Goal: Navigation & Orientation: Find specific page/section

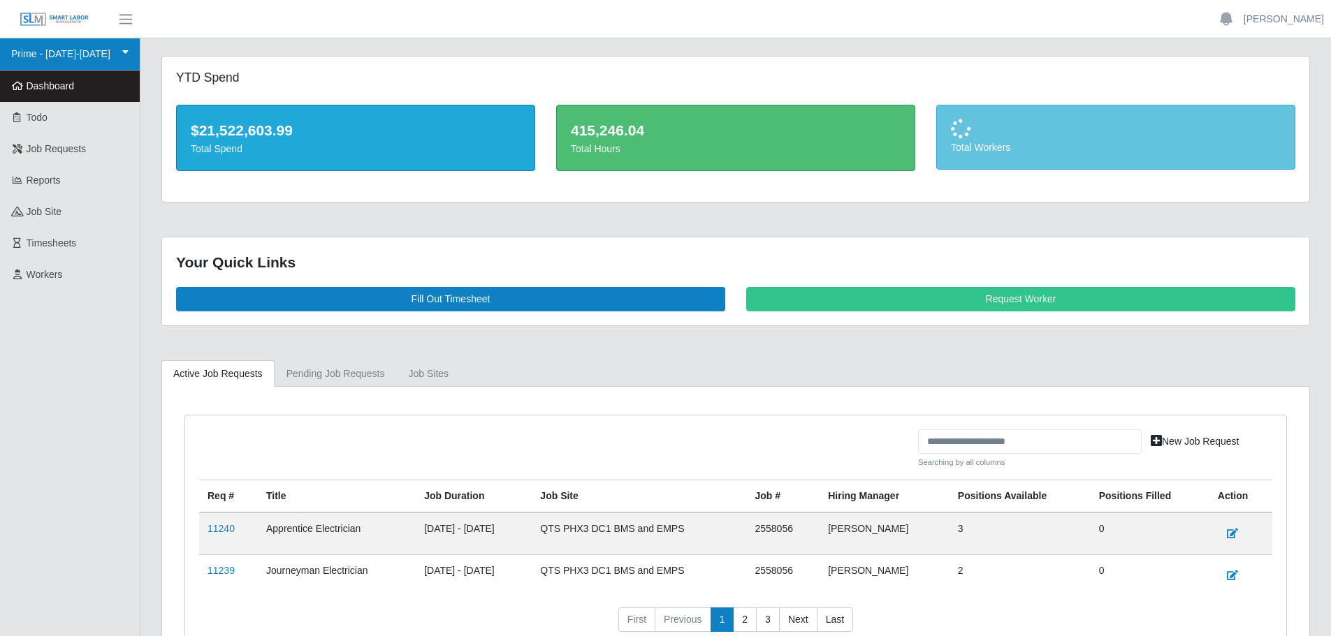
click at [94, 53] on link "Prime - [DATE]-[DATE]" at bounding box center [70, 54] width 140 height 32
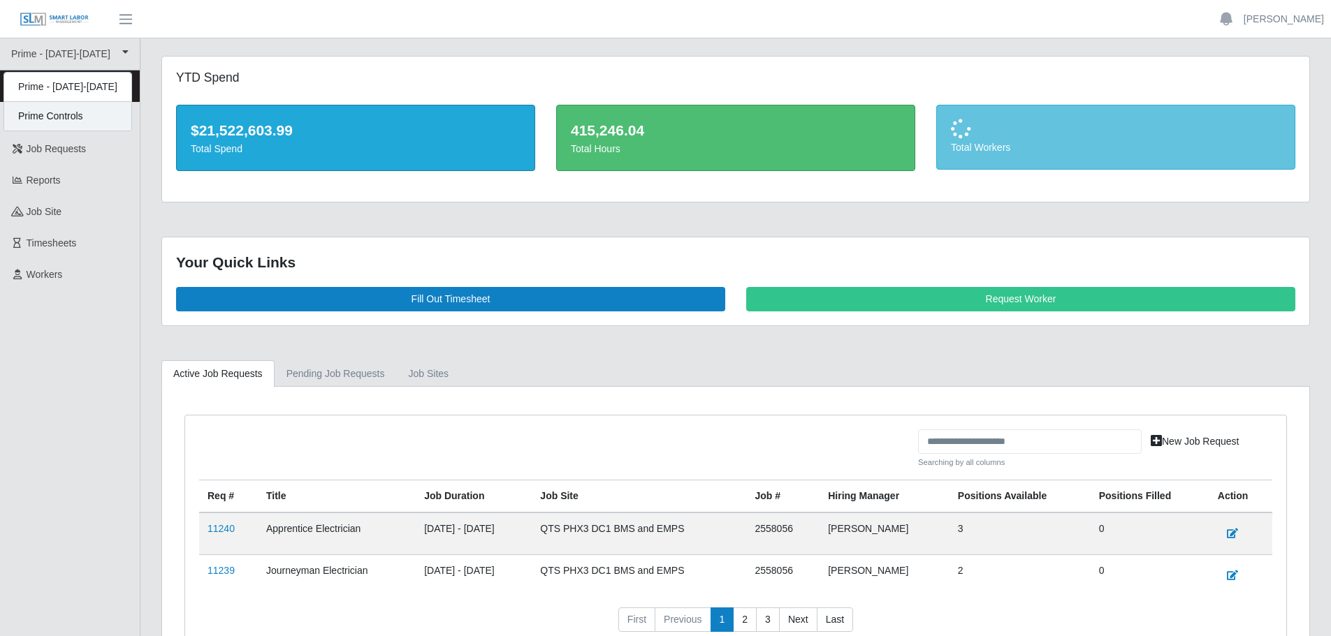
click at [80, 122] on div "Prime Controls" at bounding box center [67, 116] width 127 height 29
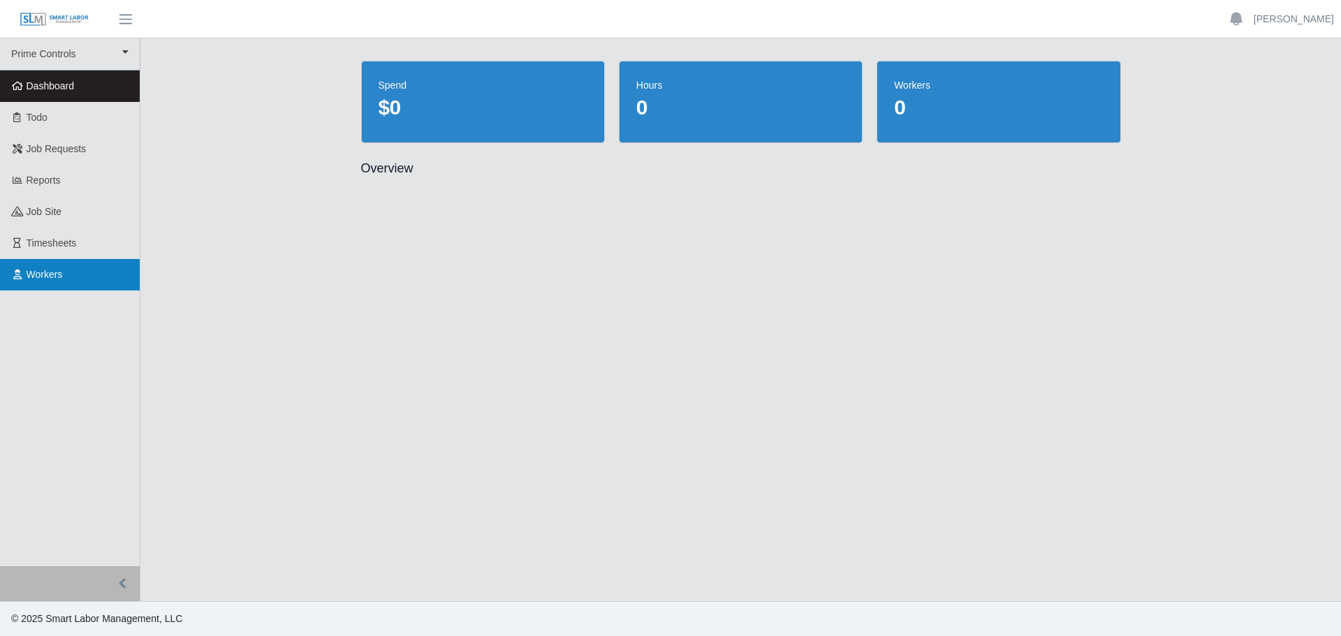
click at [57, 280] on span "Workers" at bounding box center [45, 274] width 36 height 11
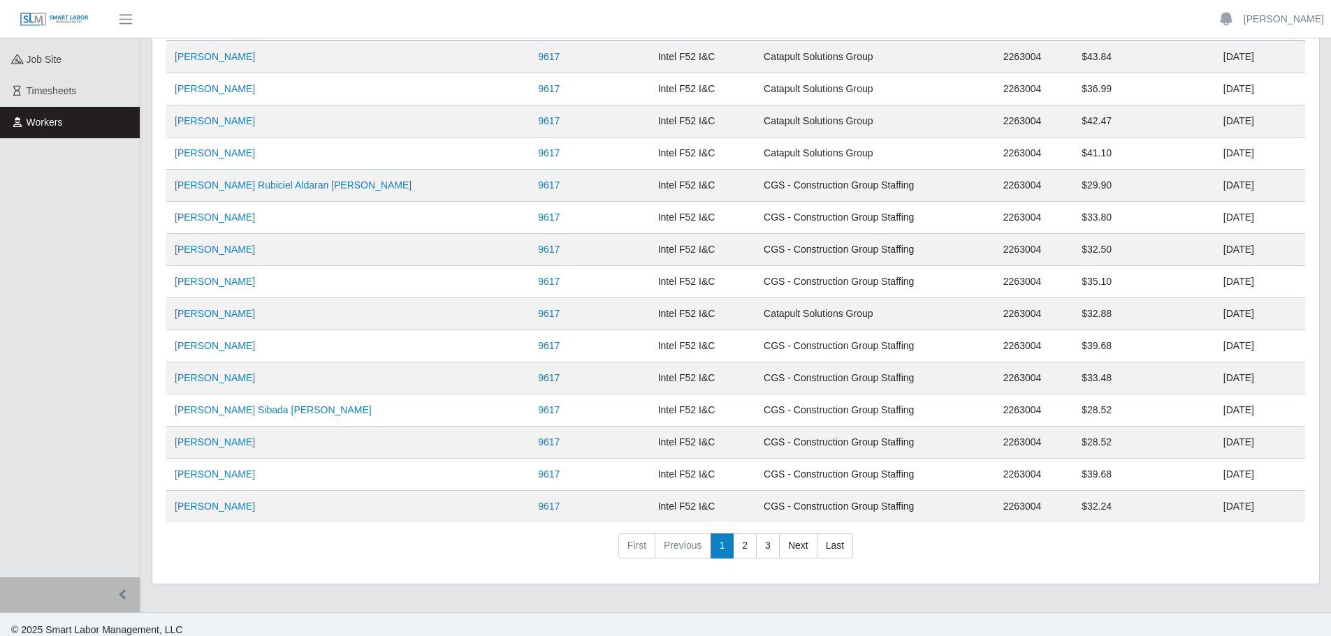
scroll to position [163, 0]
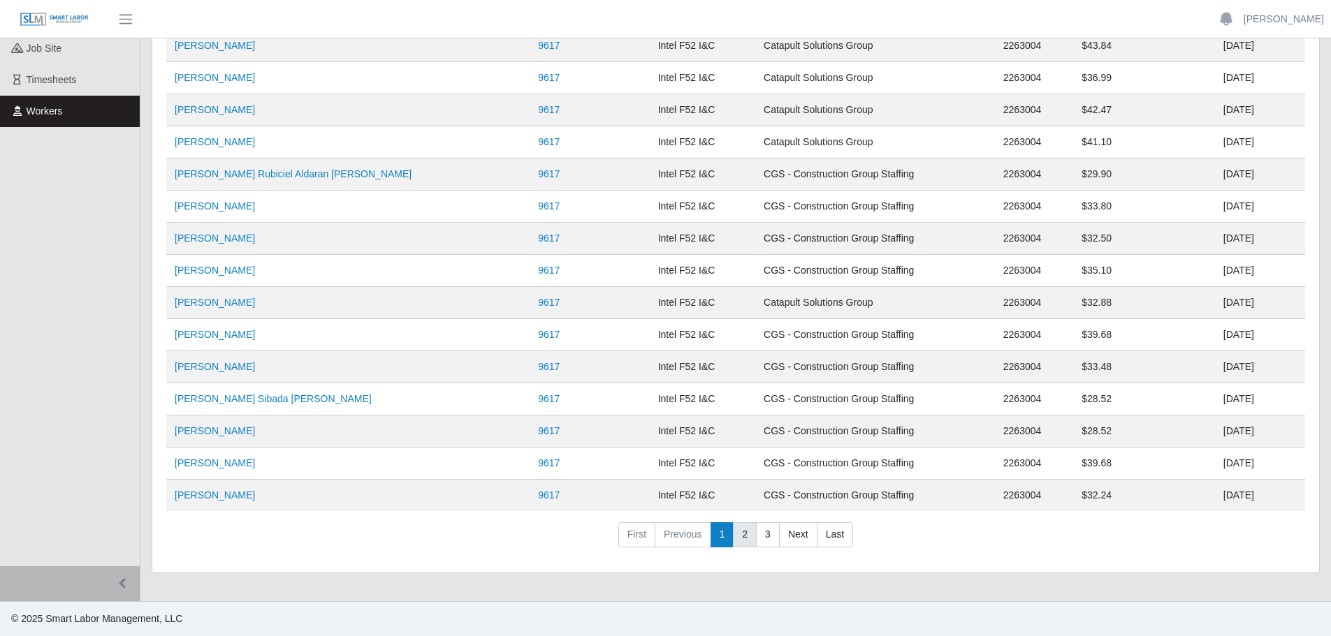
click at [744, 543] on link "2" at bounding box center [745, 535] width 24 height 25
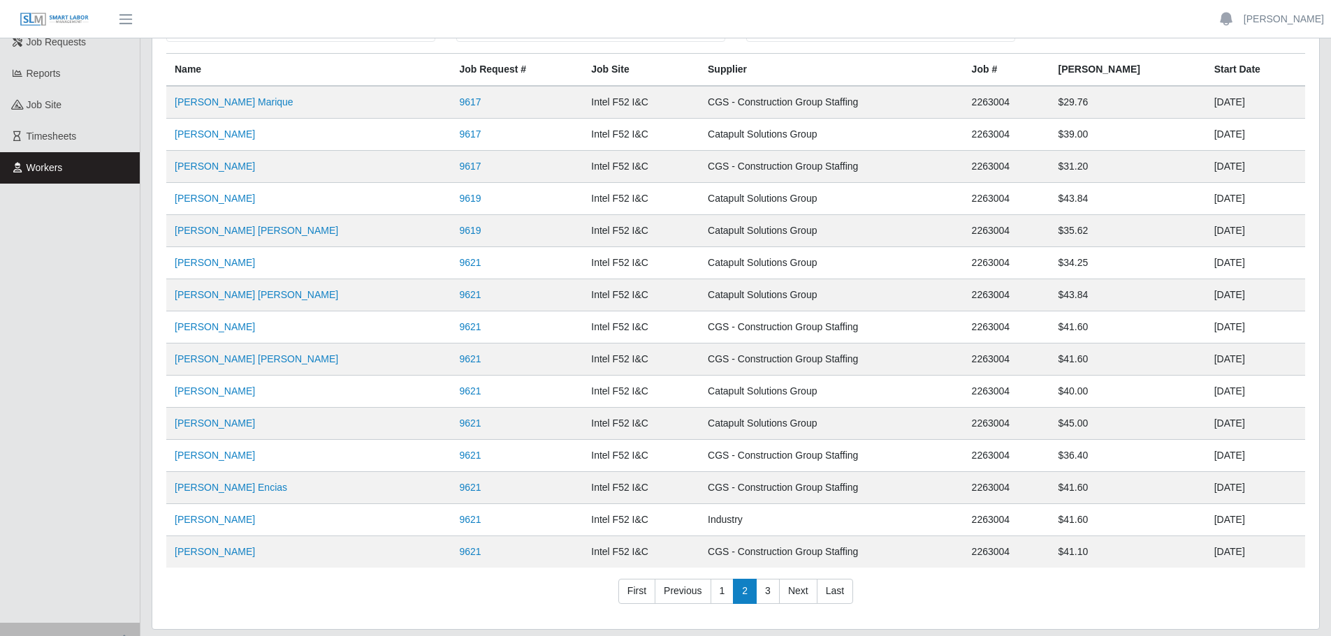
scroll to position [0, 0]
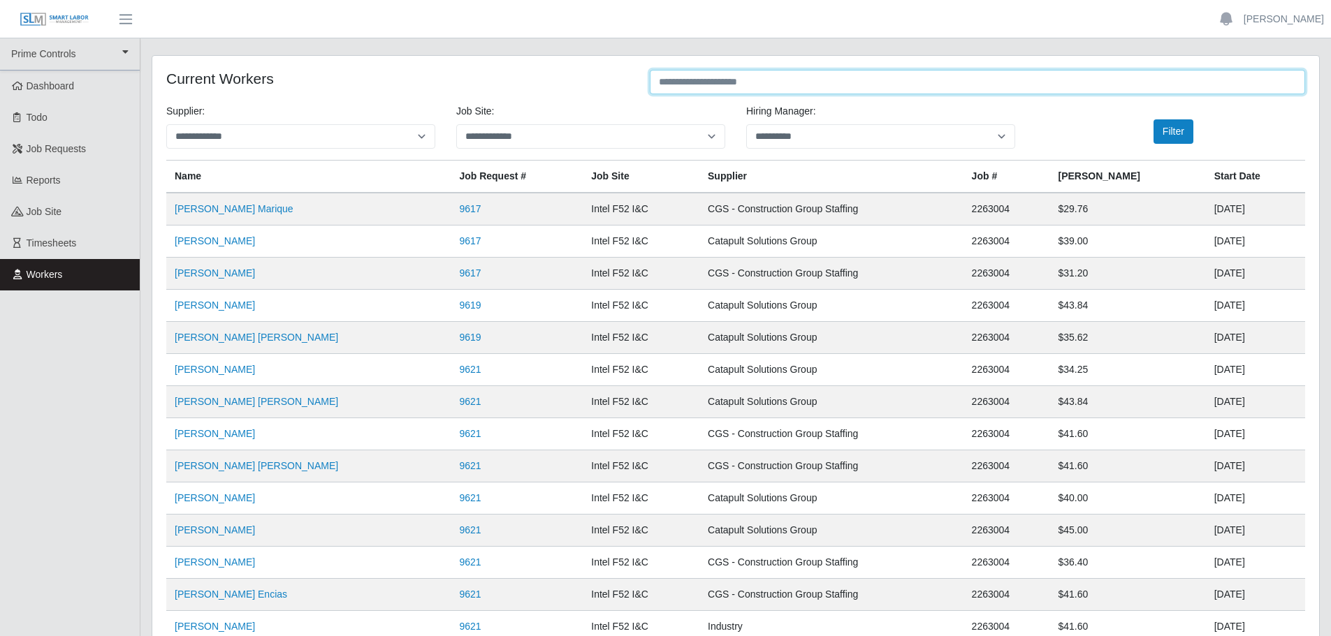
click at [701, 78] on input "text" at bounding box center [977, 82] width 655 height 24
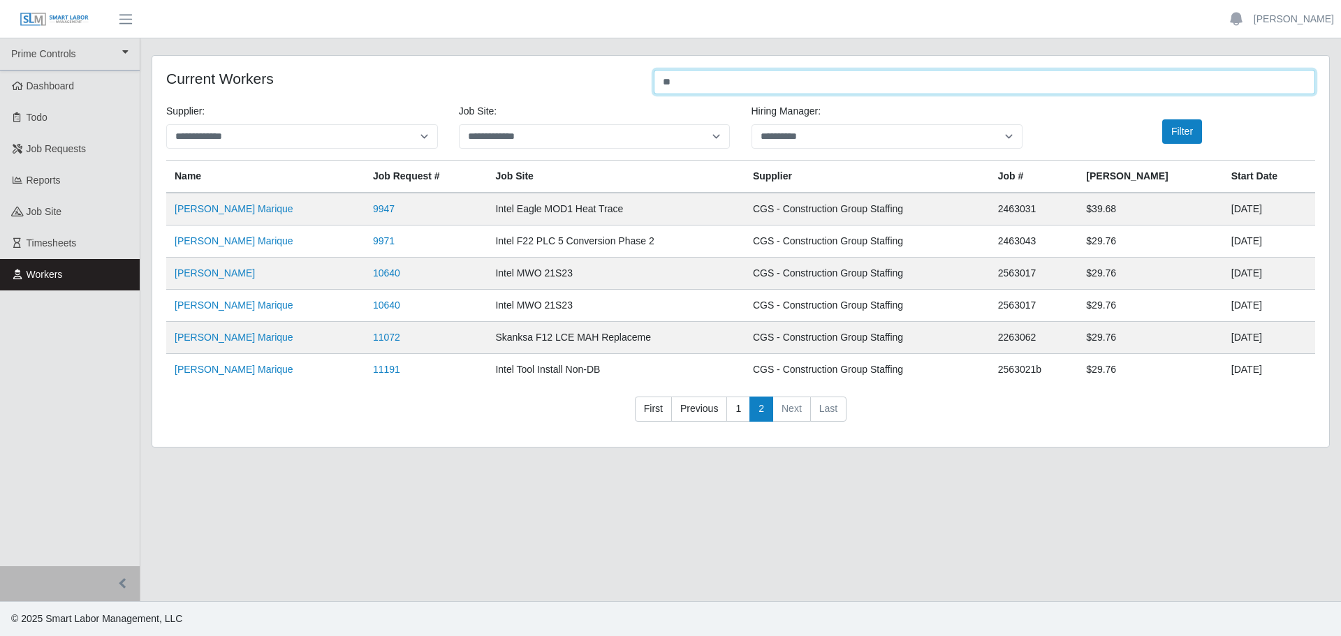
type input "*"
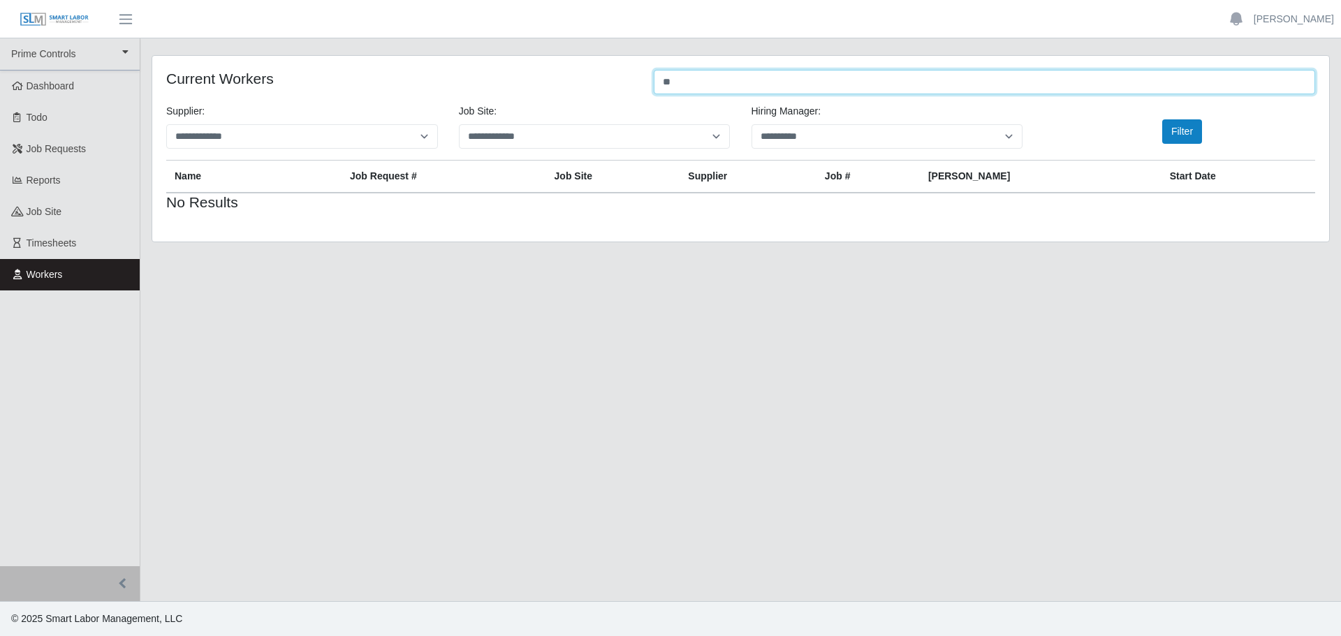
type input "*"
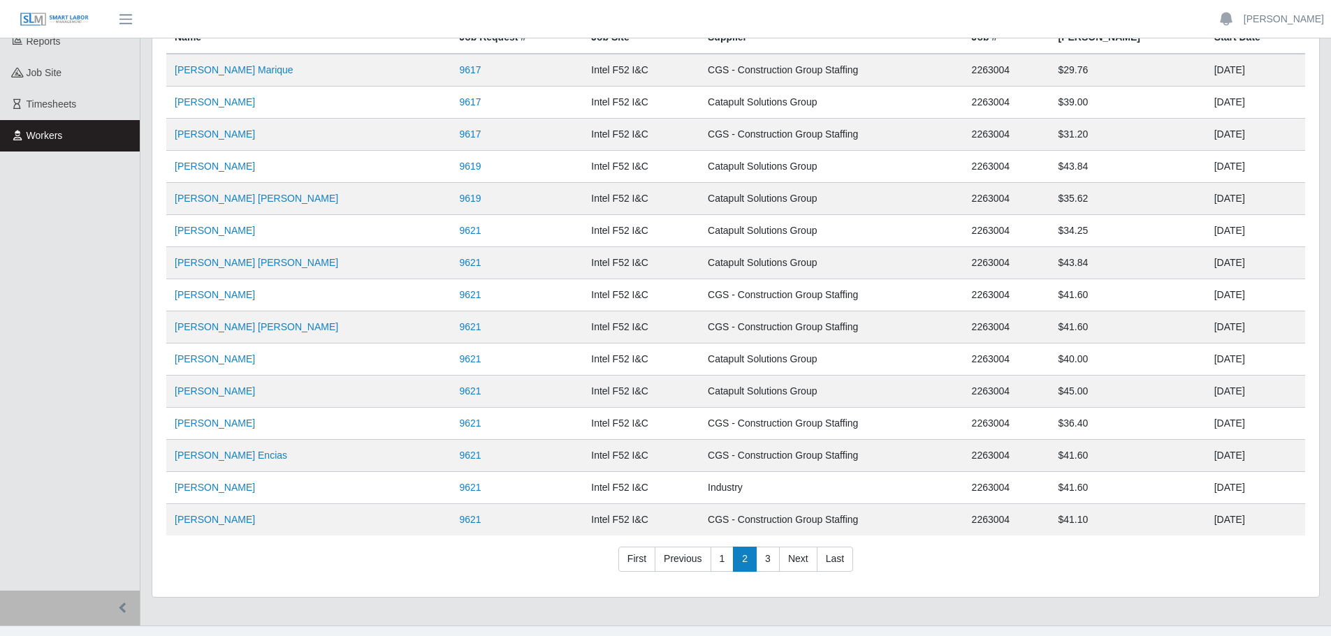
scroll to position [140, 0]
click at [765, 559] on link "3" at bounding box center [768, 558] width 24 height 25
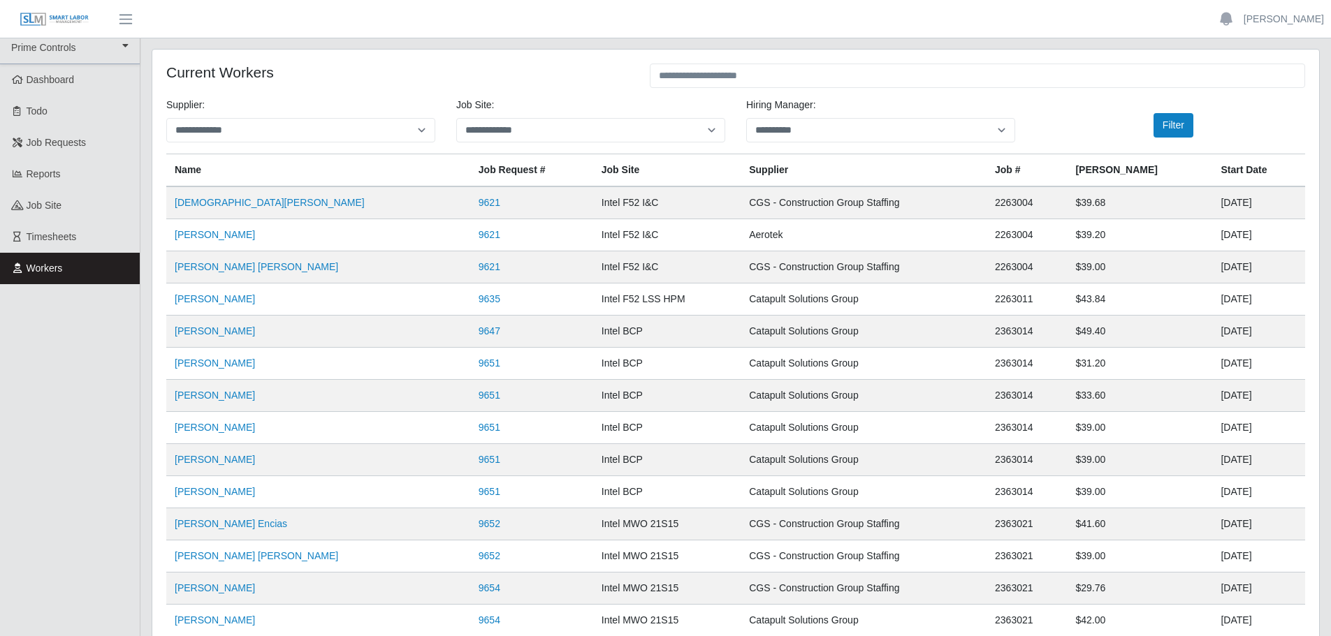
scroll to position [0, 0]
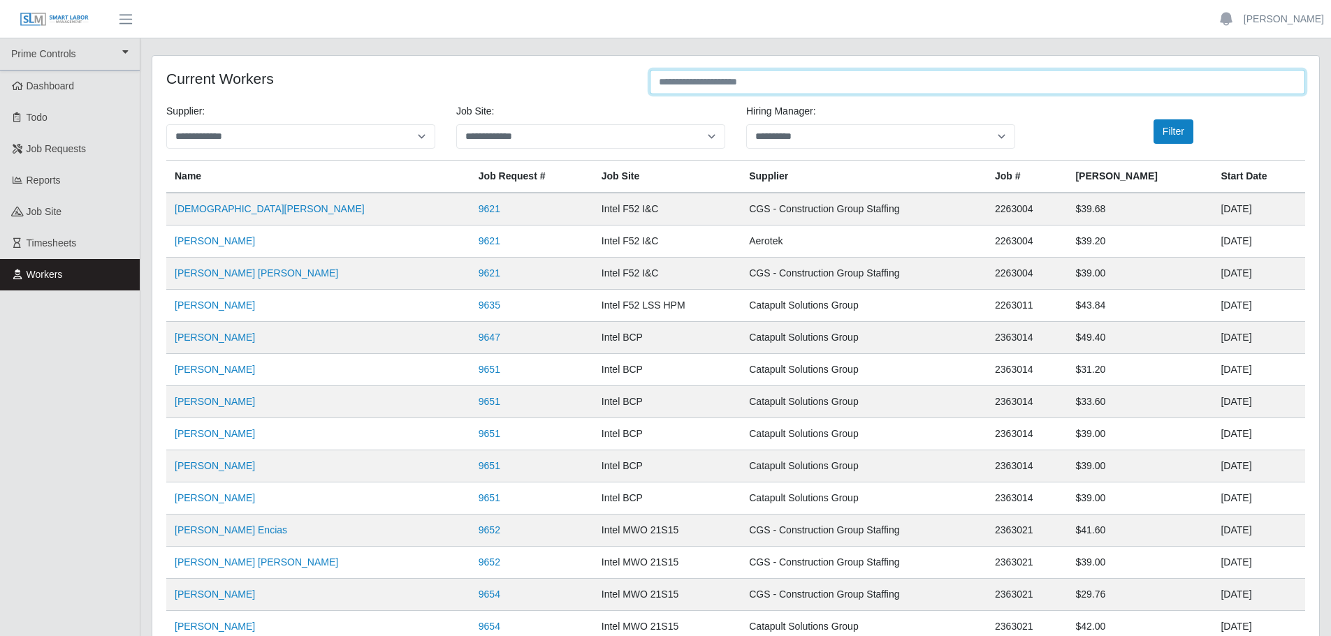
click at [696, 71] on input "text" at bounding box center [977, 82] width 655 height 24
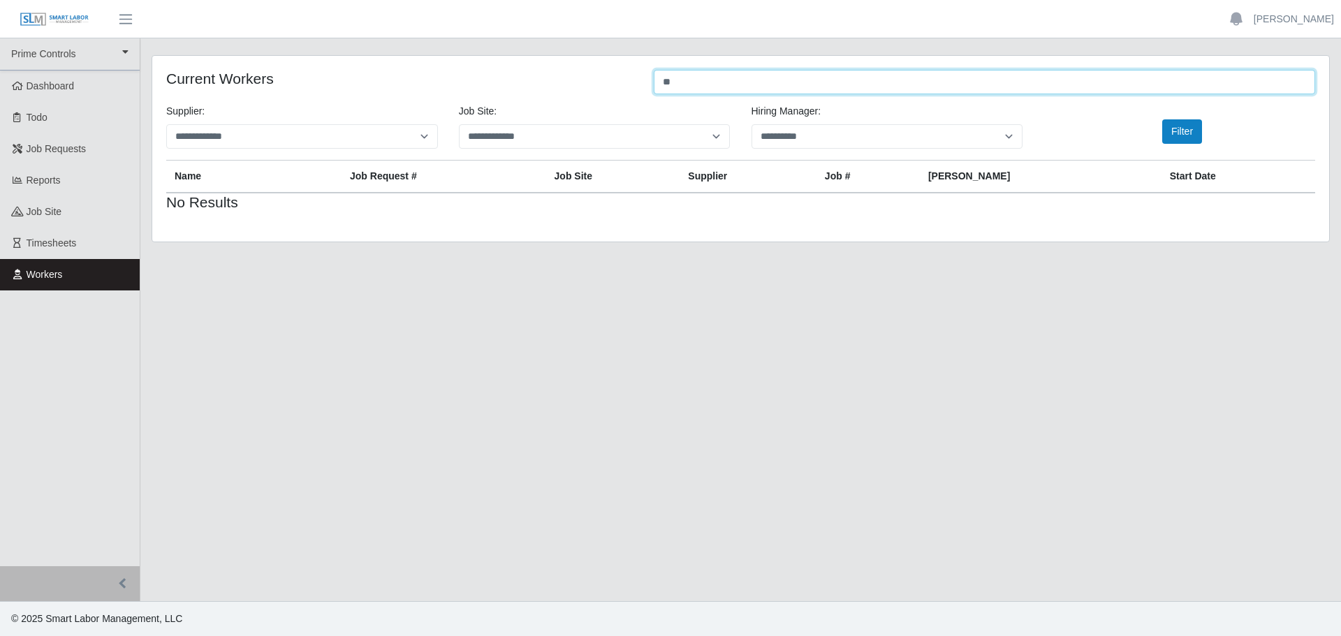
type input "*"
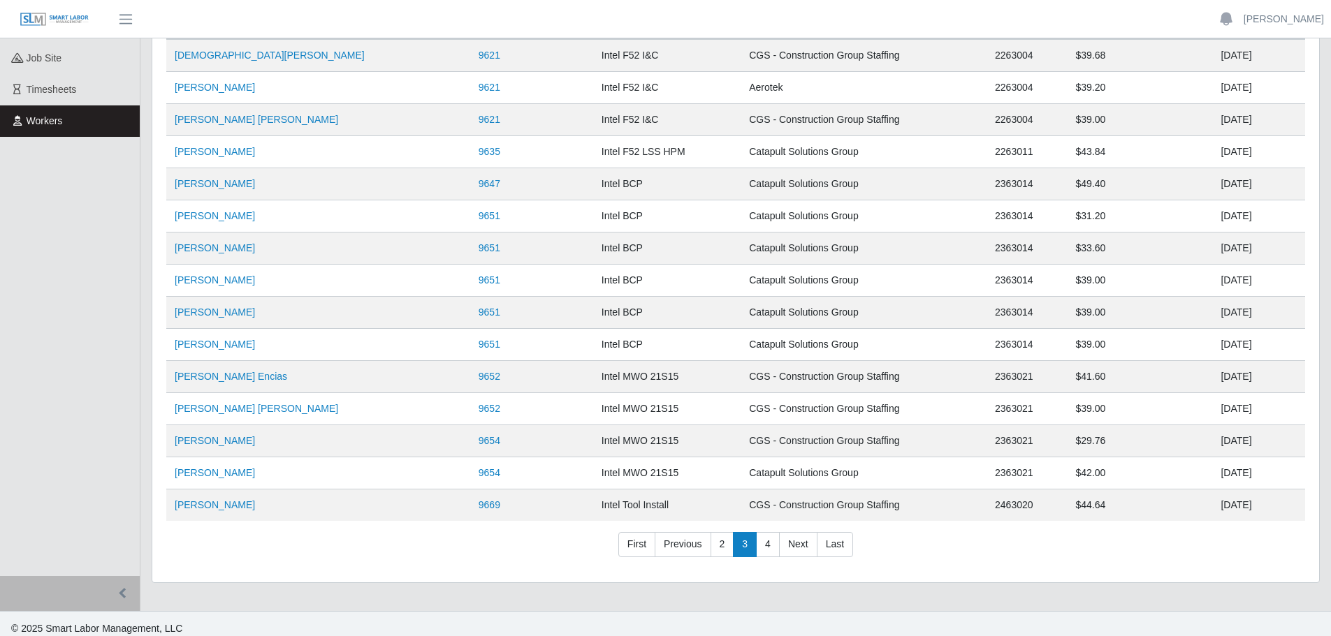
scroll to position [163, 0]
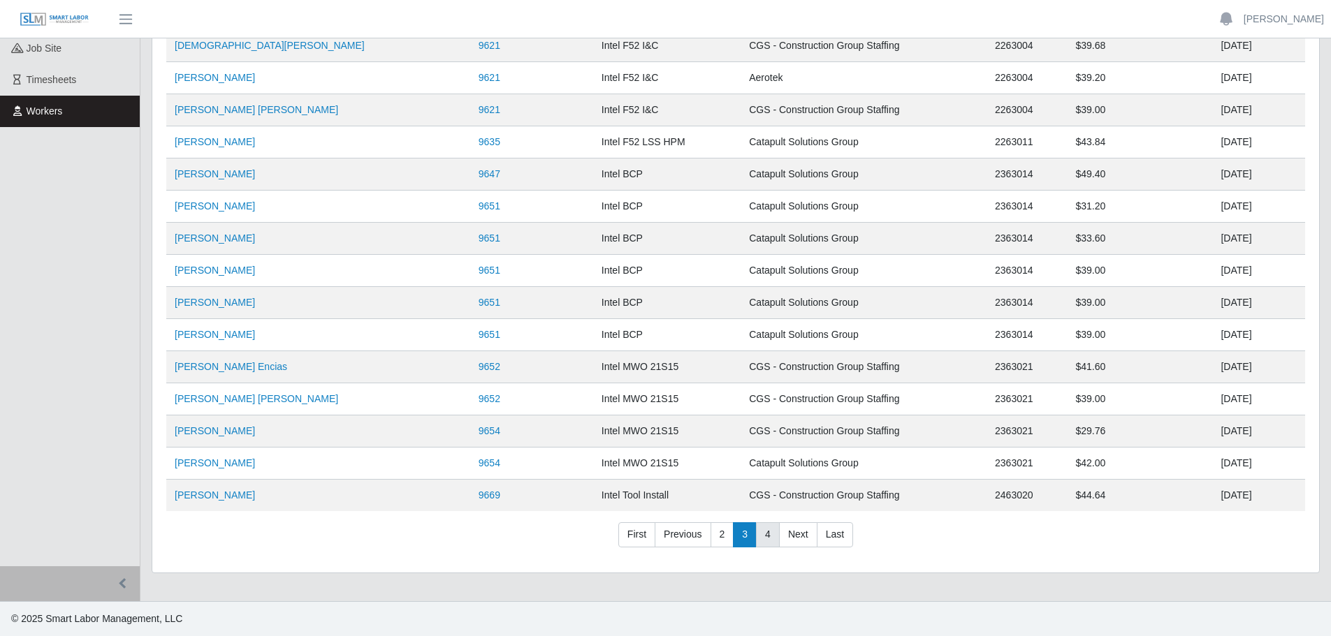
click at [768, 539] on link "4" at bounding box center [768, 535] width 24 height 25
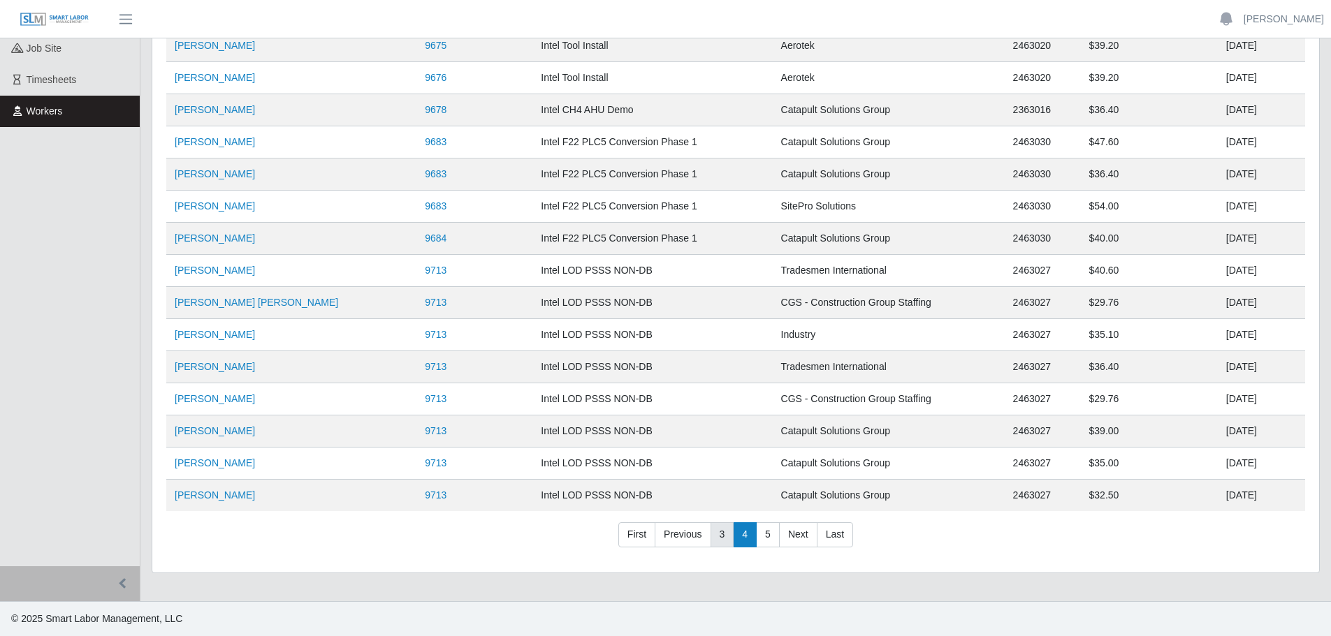
click at [721, 539] on link "3" at bounding box center [722, 535] width 24 height 25
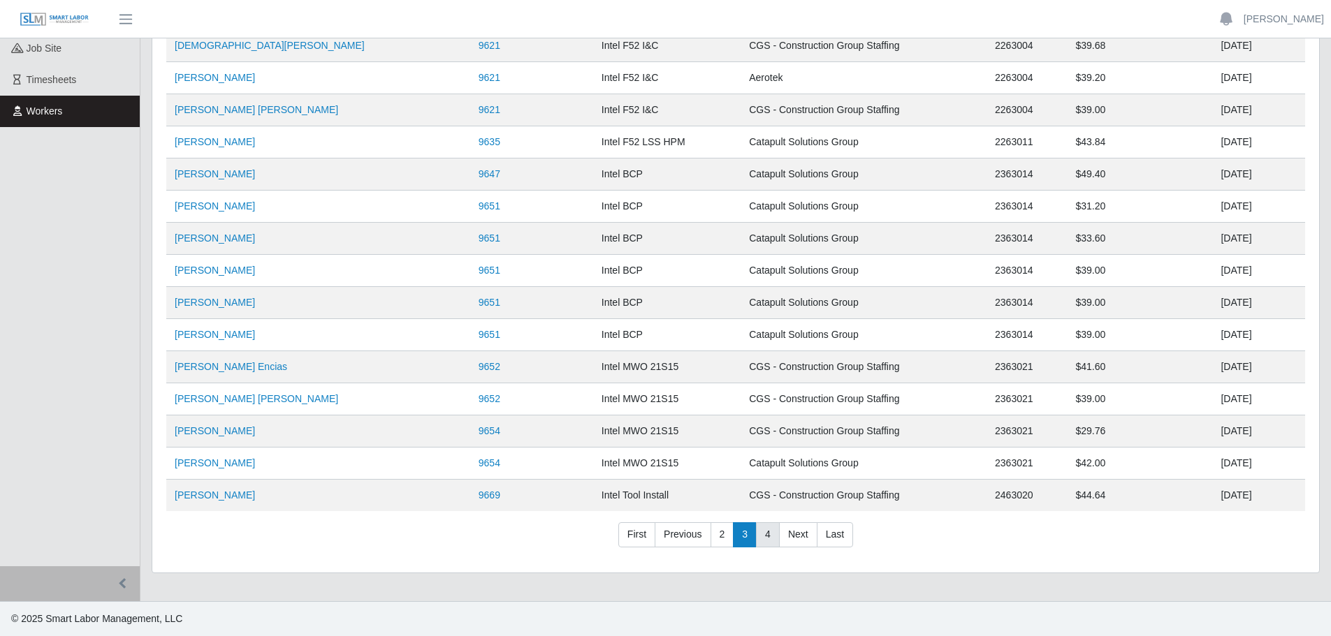
click at [762, 536] on link "4" at bounding box center [768, 535] width 24 height 25
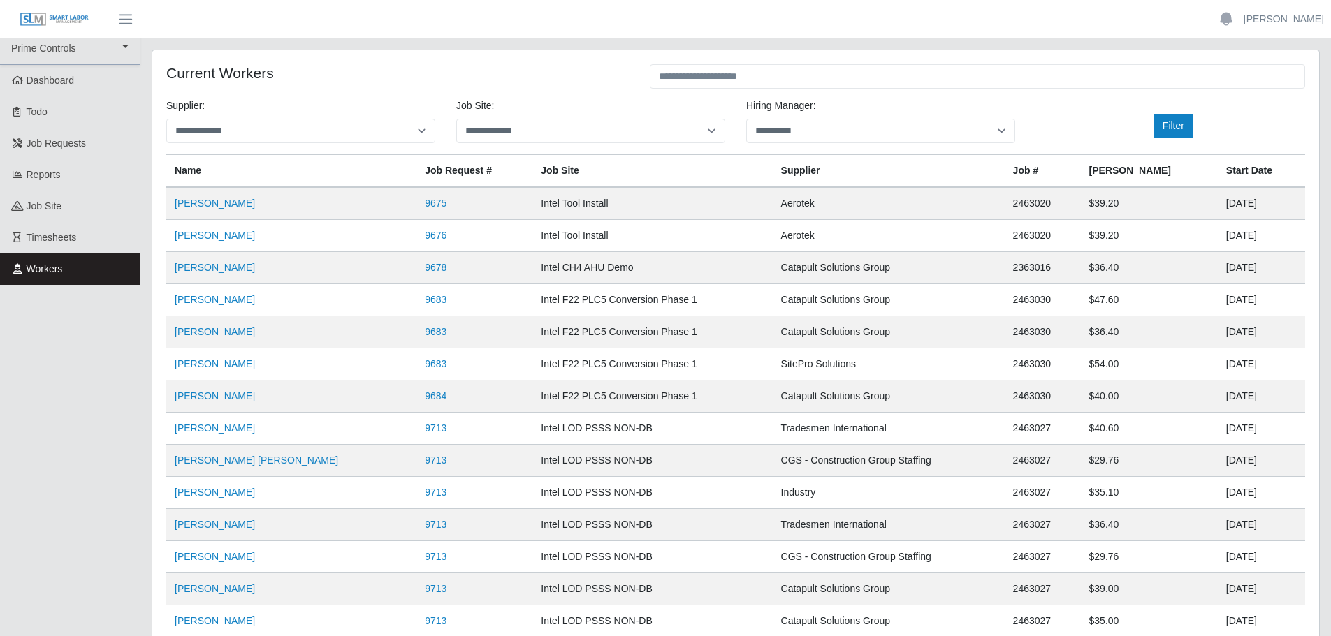
scroll to position [0, 0]
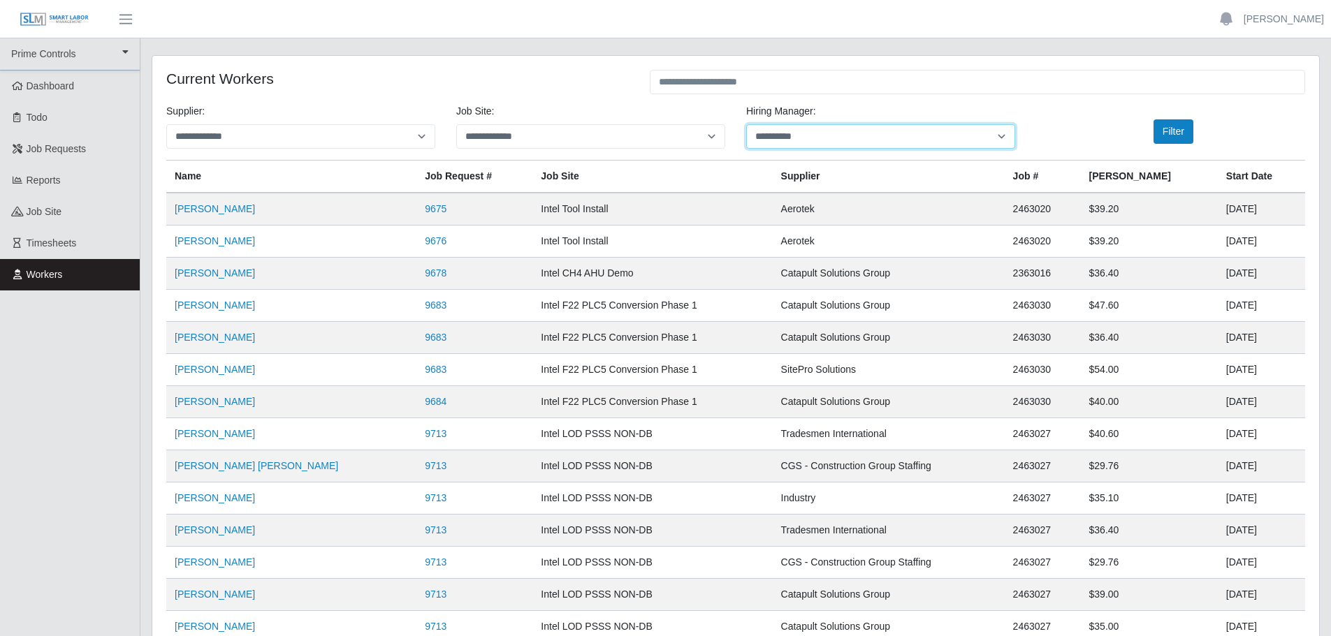
click at [919, 138] on select "**********" at bounding box center [880, 136] width 269 height 24
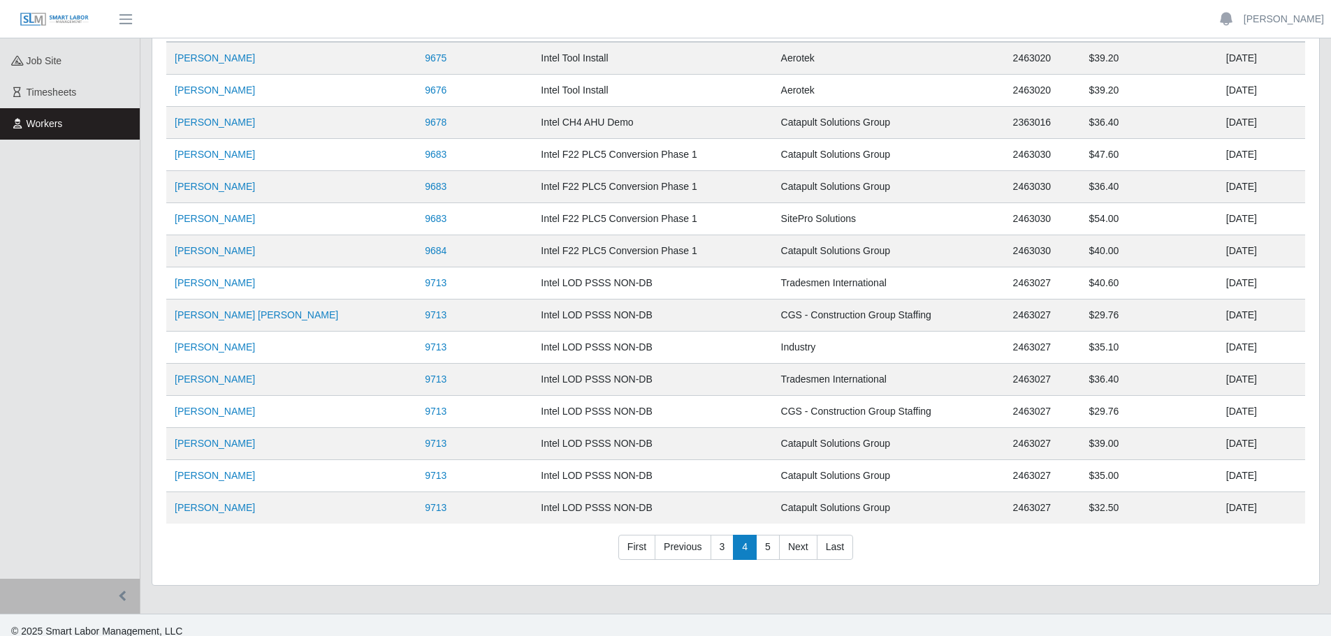
scroll to position [163, 0]
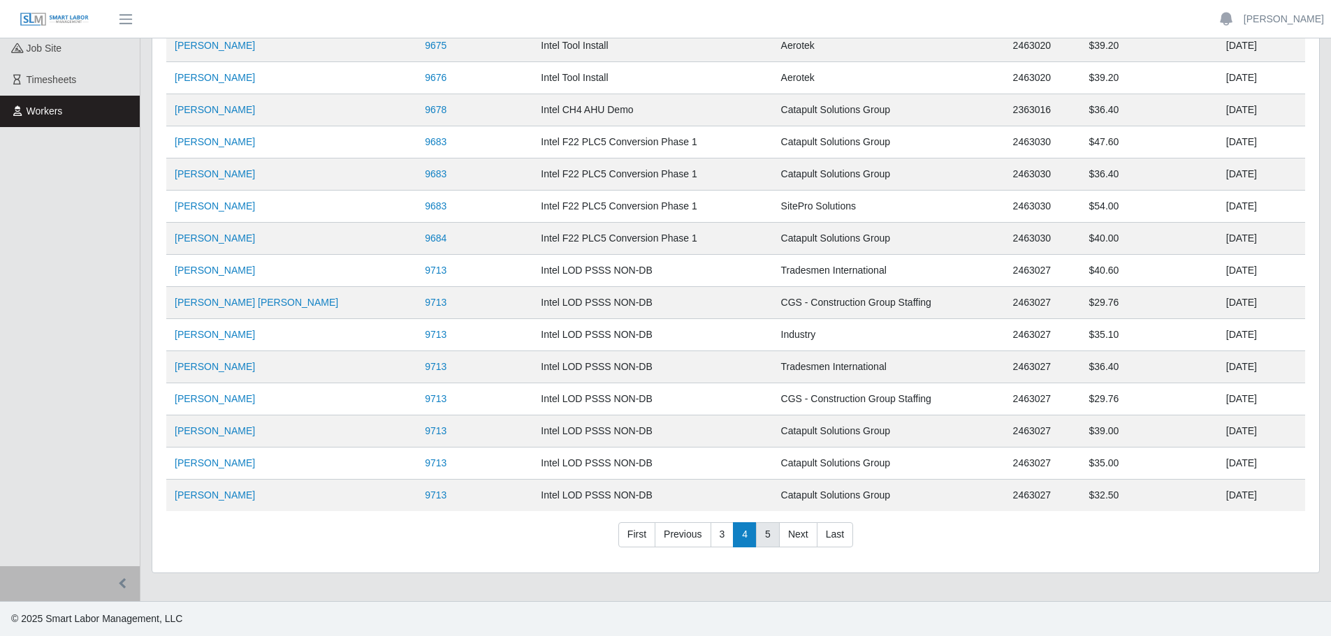
click at [768, 536] on link "5" at bounding box center [768, 535] width 24 height 25
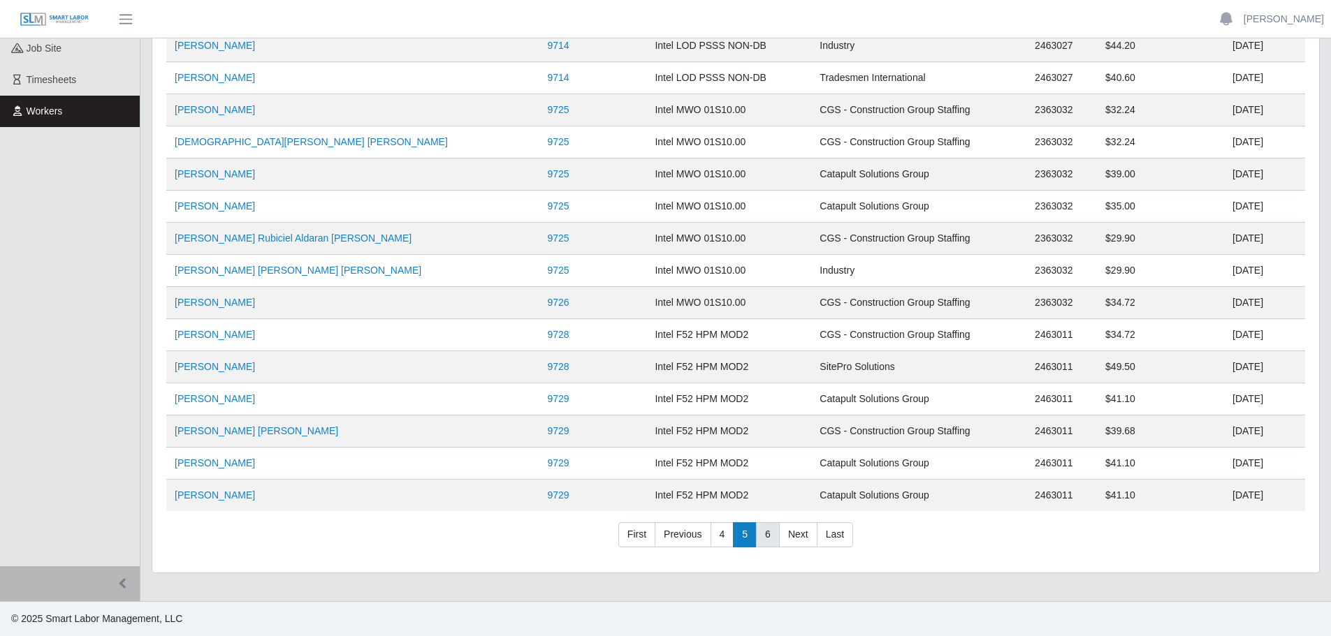
click at [764, 534] on link "6" at bounding box center [768, 535] width 24 height 25
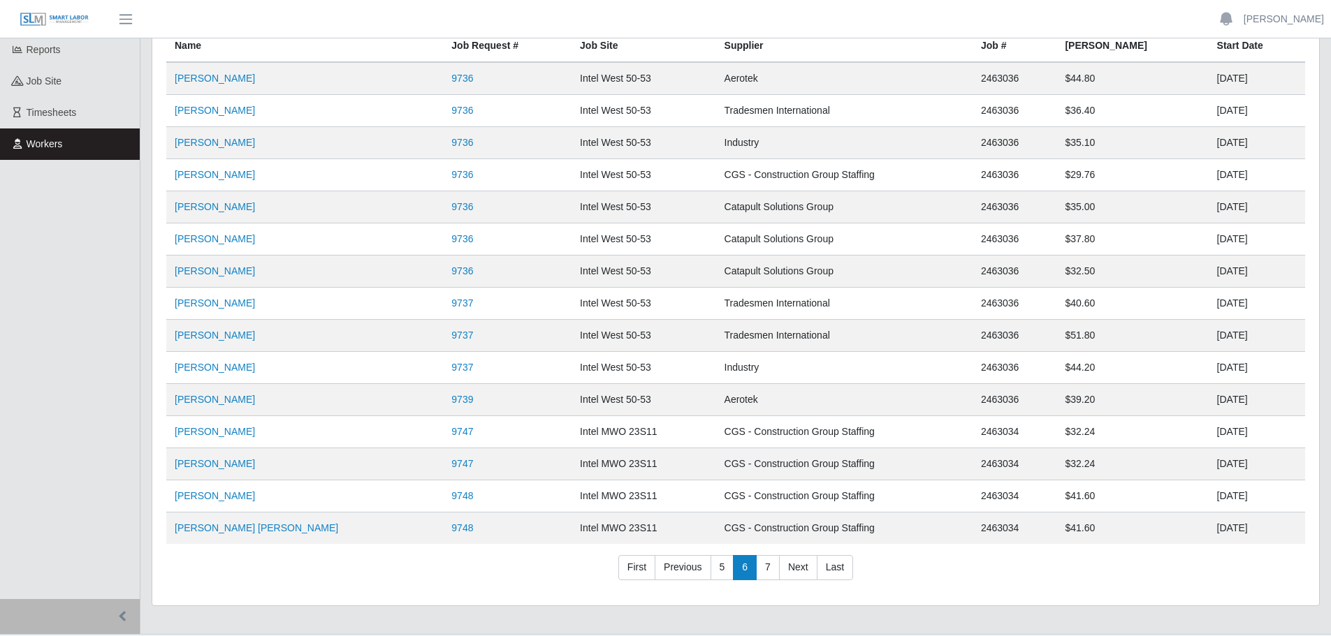
scroll to position [140, 0]
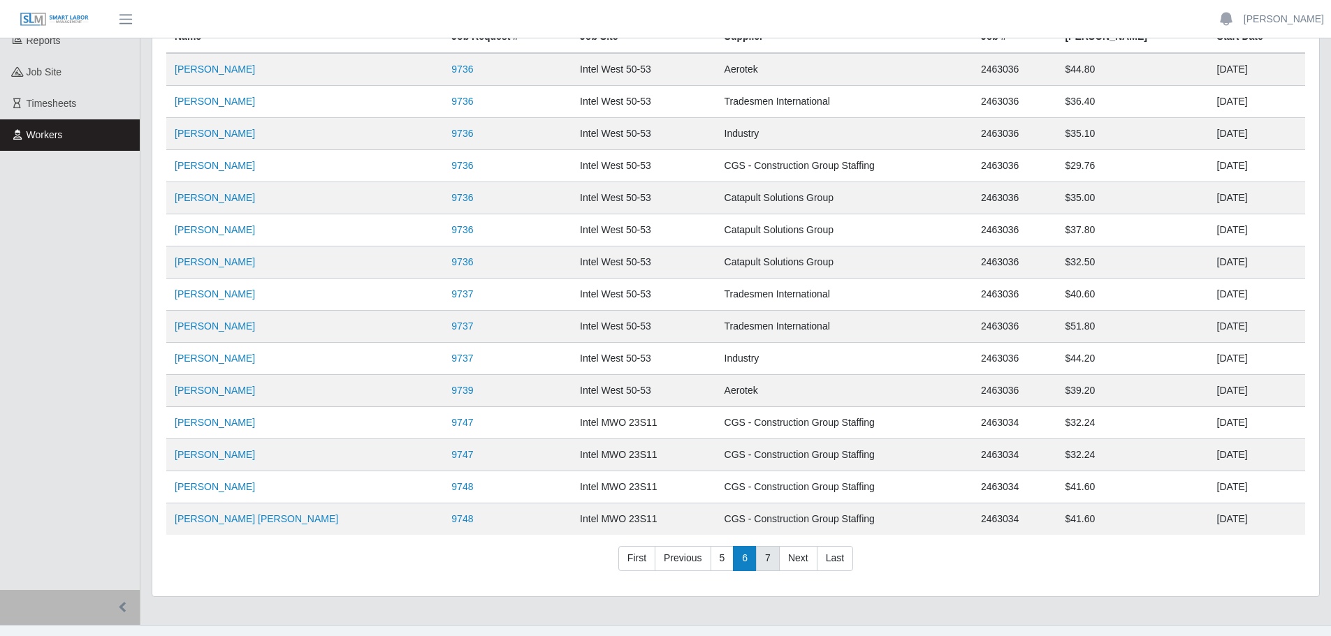
click at [771, 559] on link "7" at bounding box center [768, 558] width 24 height 25
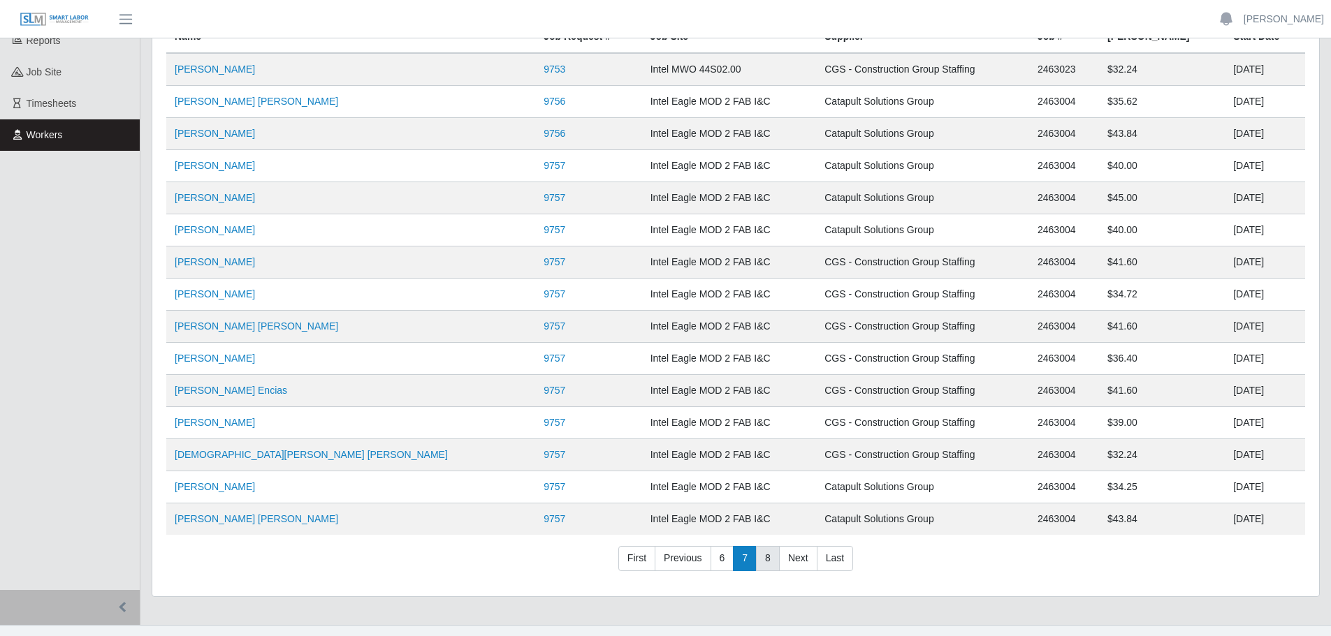
click at [776, 560] on link "8" at bounding box center [768, 558] width 24 height 25
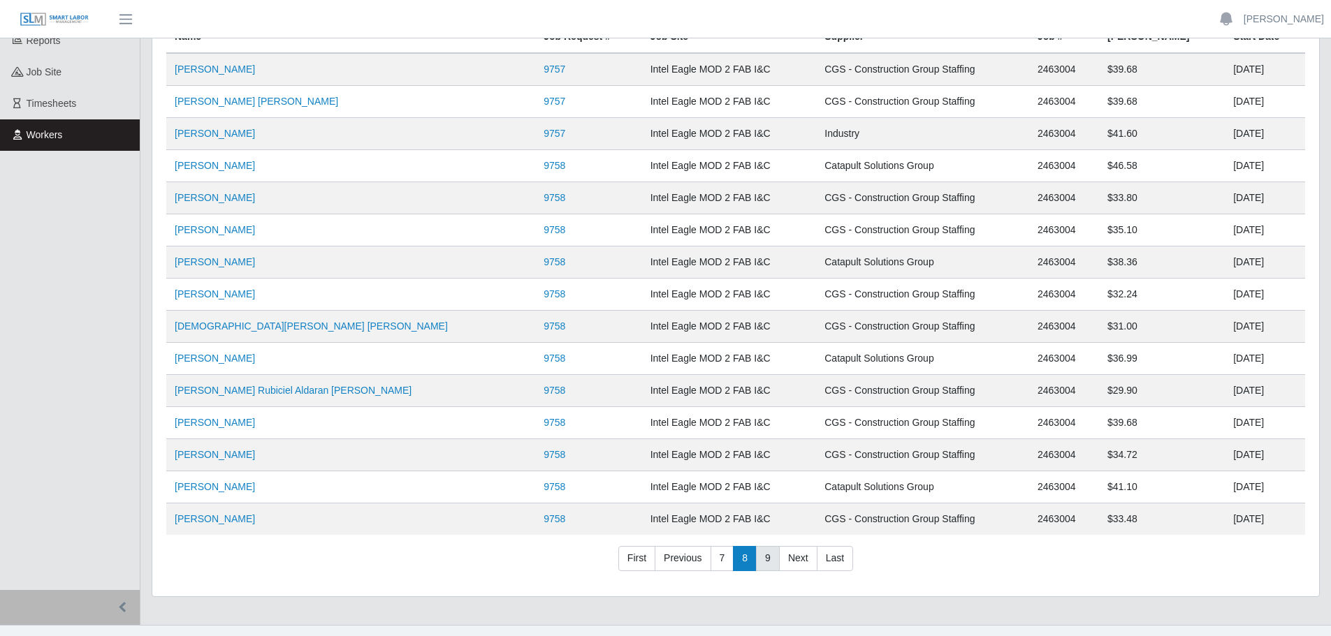
click at [775, 560] on link "9" at bounding box center [768, 558] width 24 height 25
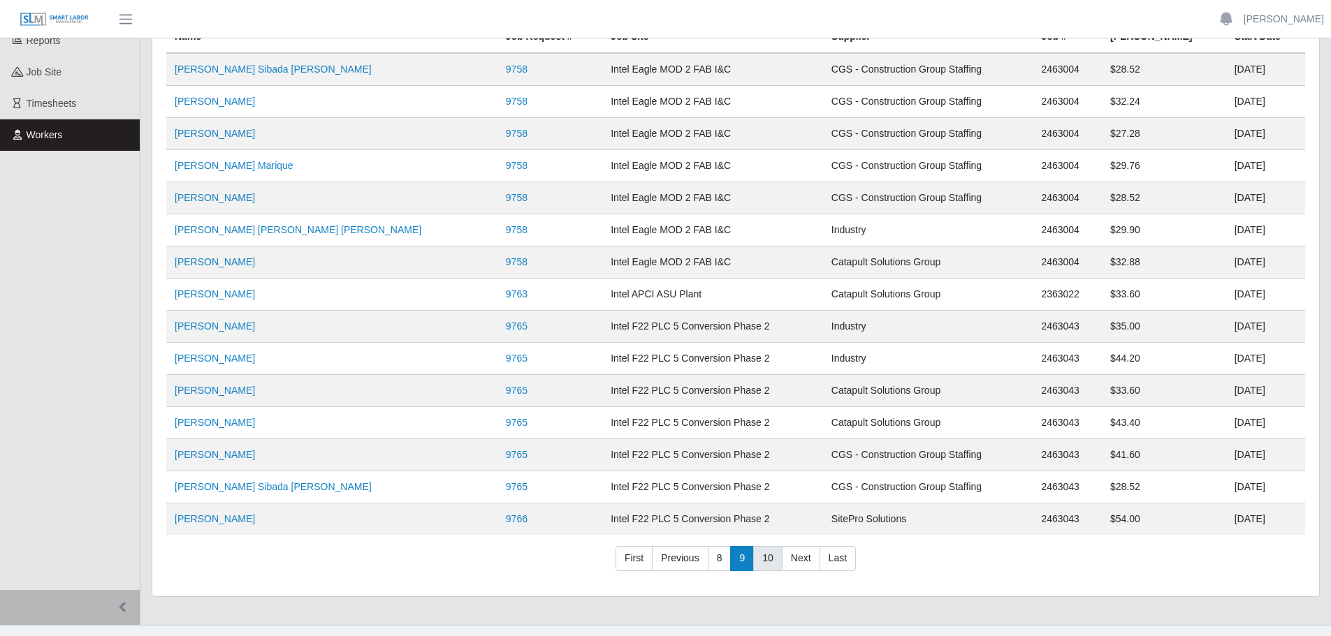
click at [773, 560] on link "10" at bounding box center [767, 558] width 29 height 25
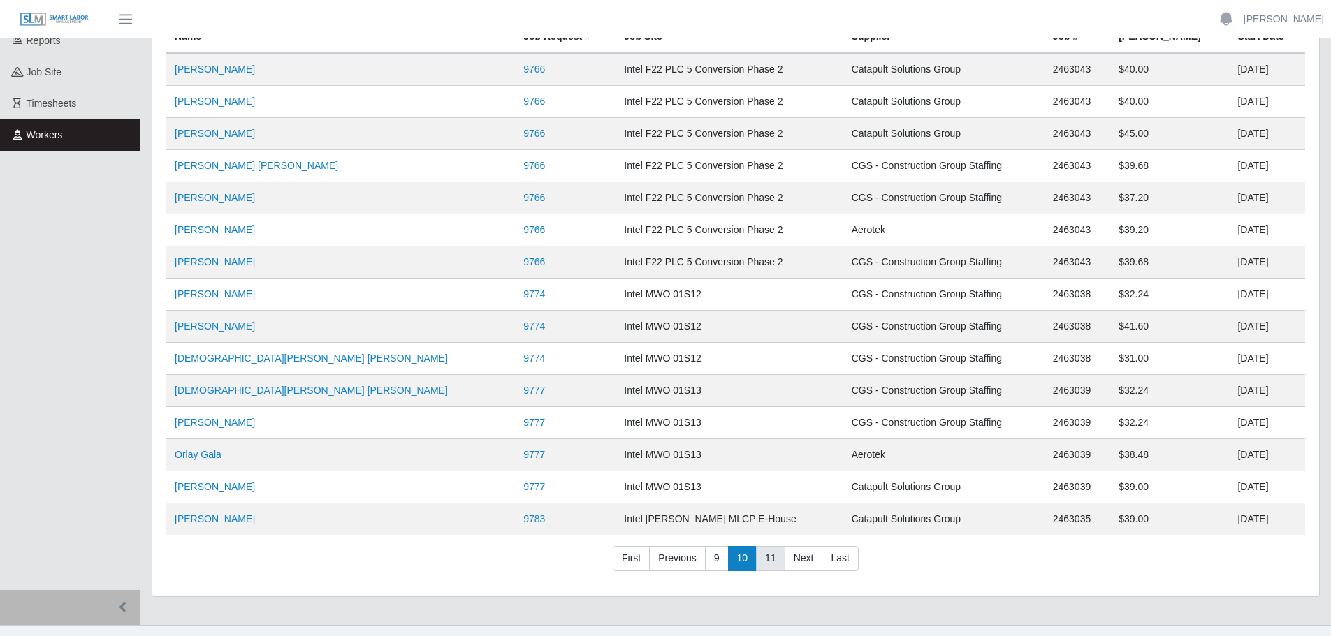
click at [773, 560] on link "11" at bounding box center [770, 558] width 29 height 25
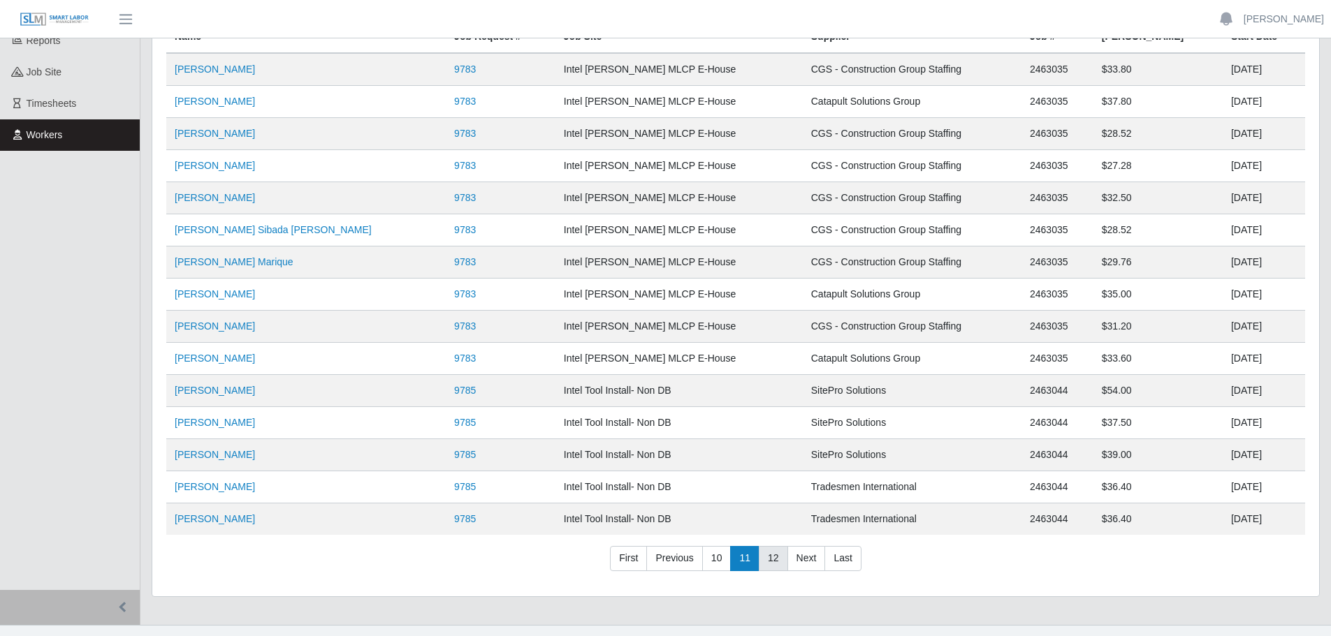
click at [773, 560] on link "12" at bounding box center [773, 558] width 29 height 25
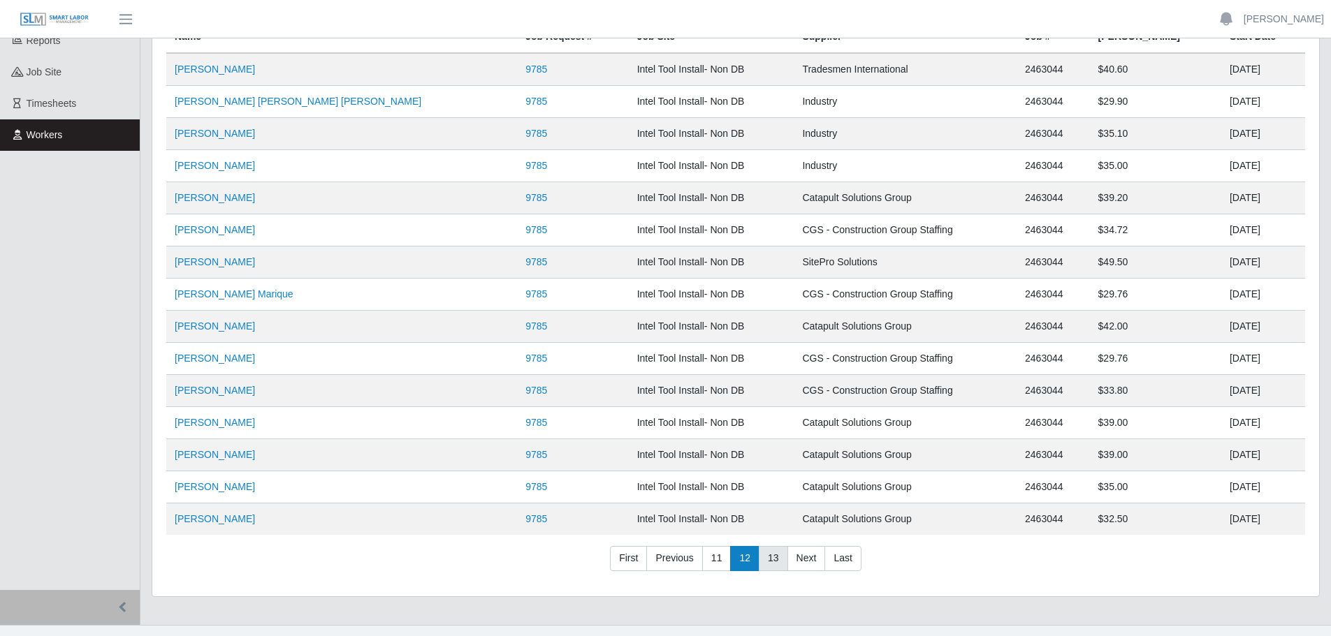
click at [773, 560] on link "13" at bounding box center [773, 558] width 29 height 25
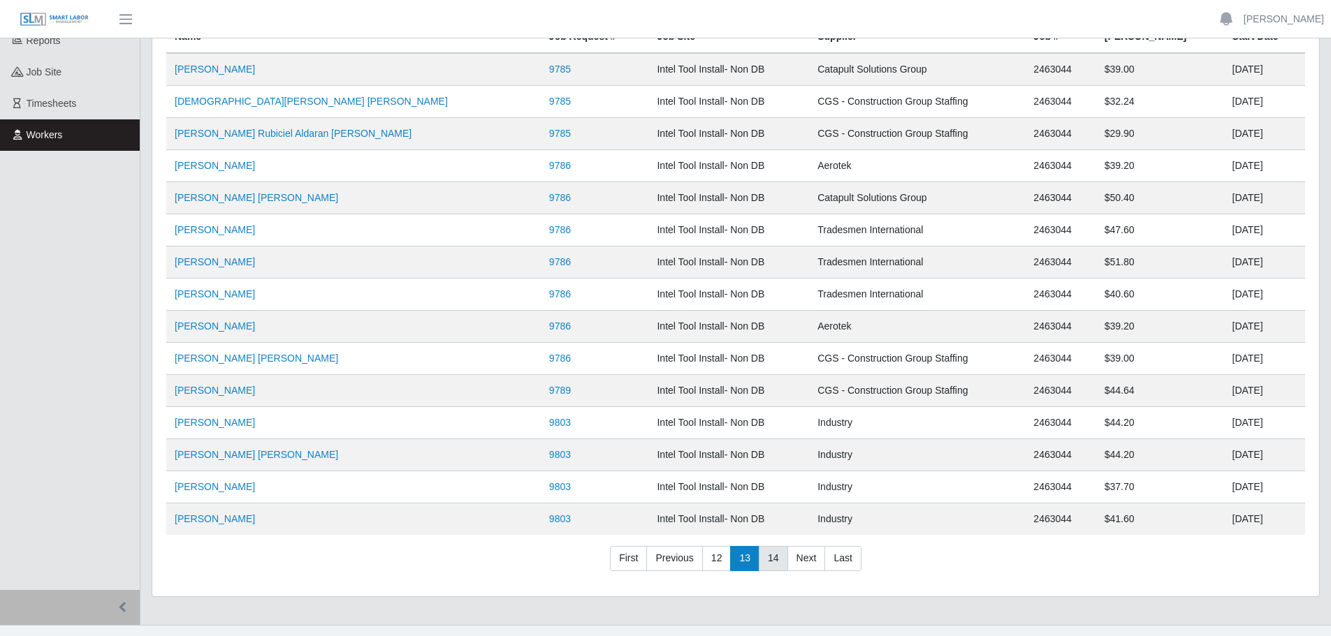
click at [773, 560] on link "14" at bounding box center [773, 558] width 29 height 25
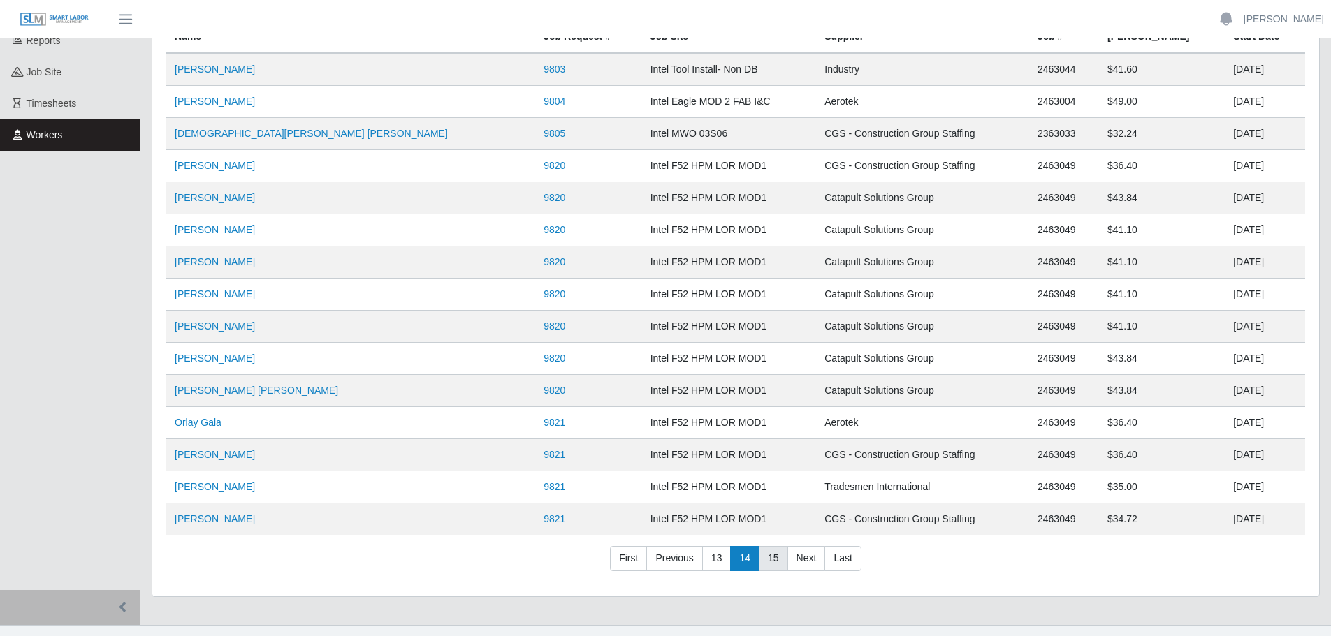
click at [773, 560] on link "15" at bounding box center [773, 558] width 29 height 25
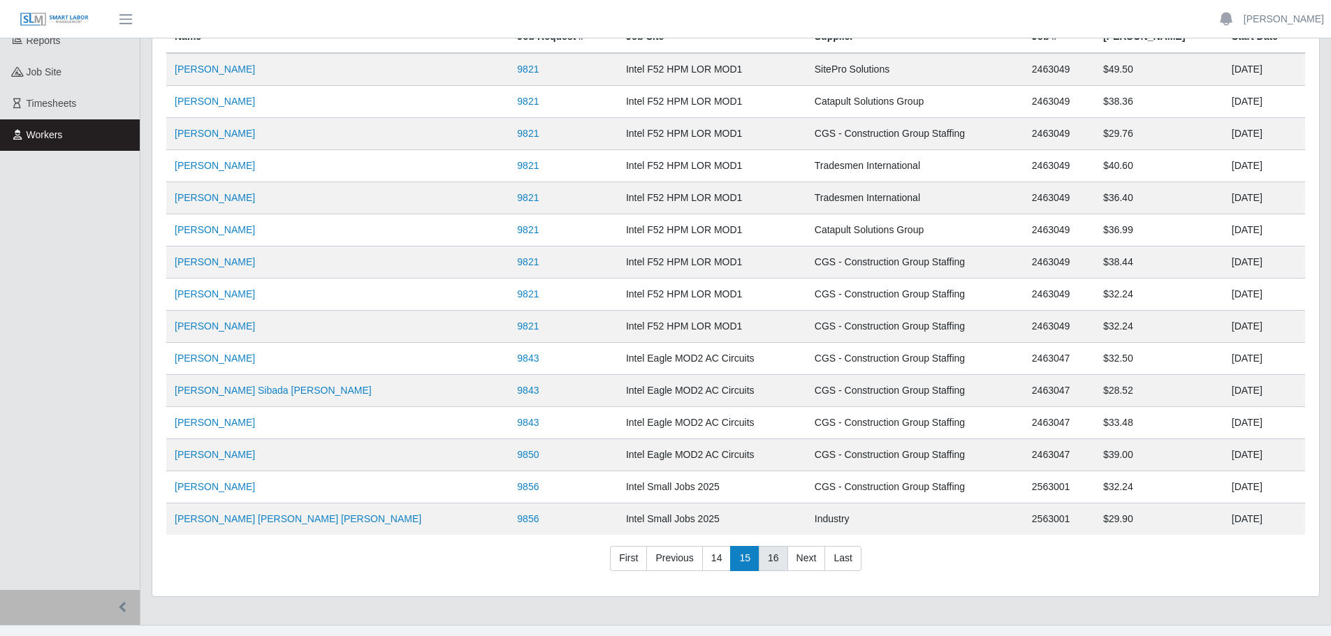
click at [773, 560] on link "16" at bounding box center [773, 558] width 29 height 25
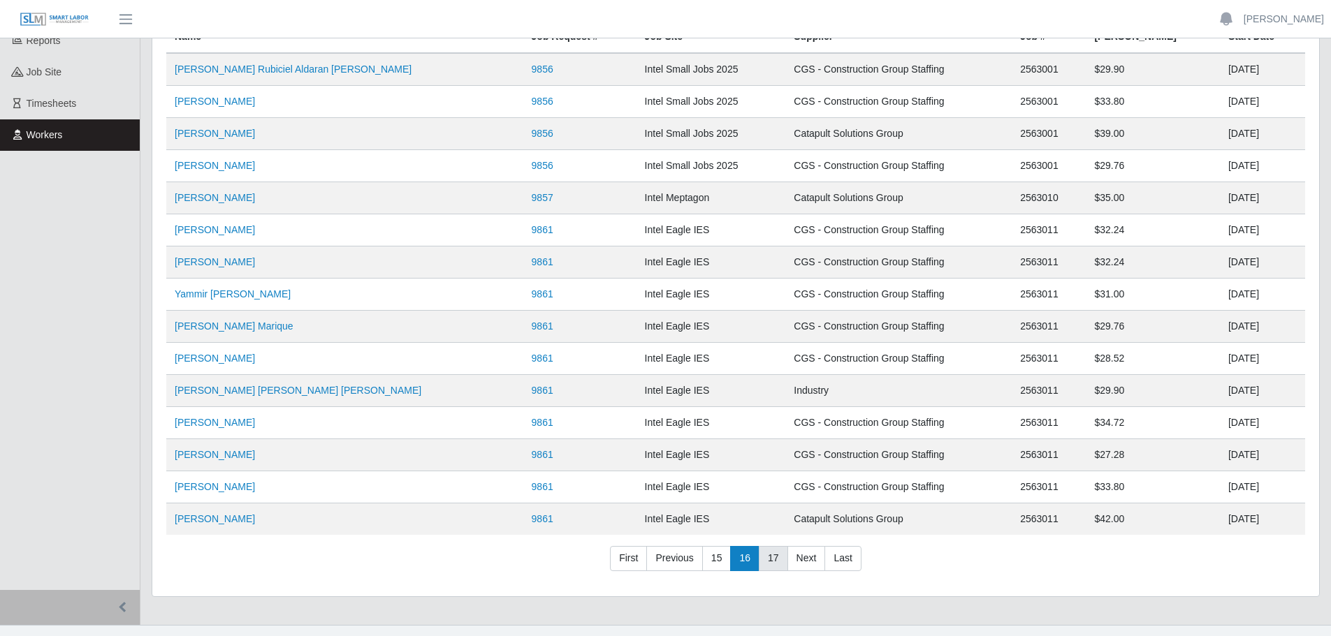
click at [775, 554] on link "17" at bounding box center [773, 558] width 29 height 25
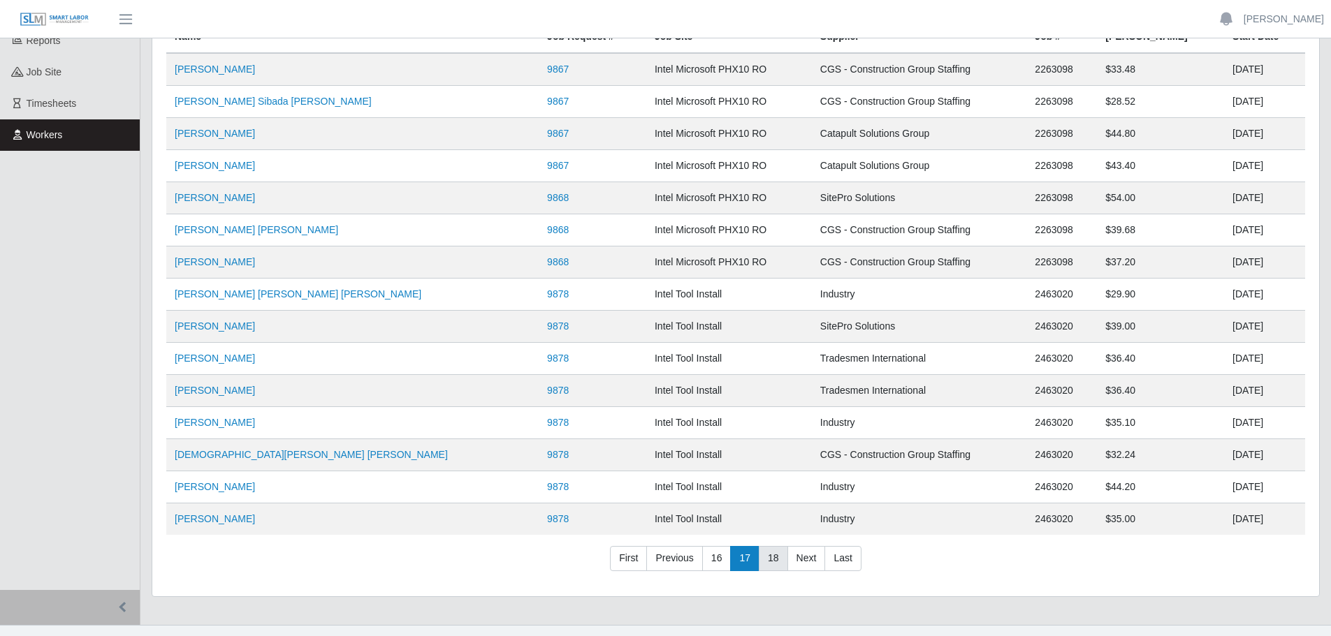
click at [775, 554] on link "18" at bounding box center [773, 558] width 29 height 25
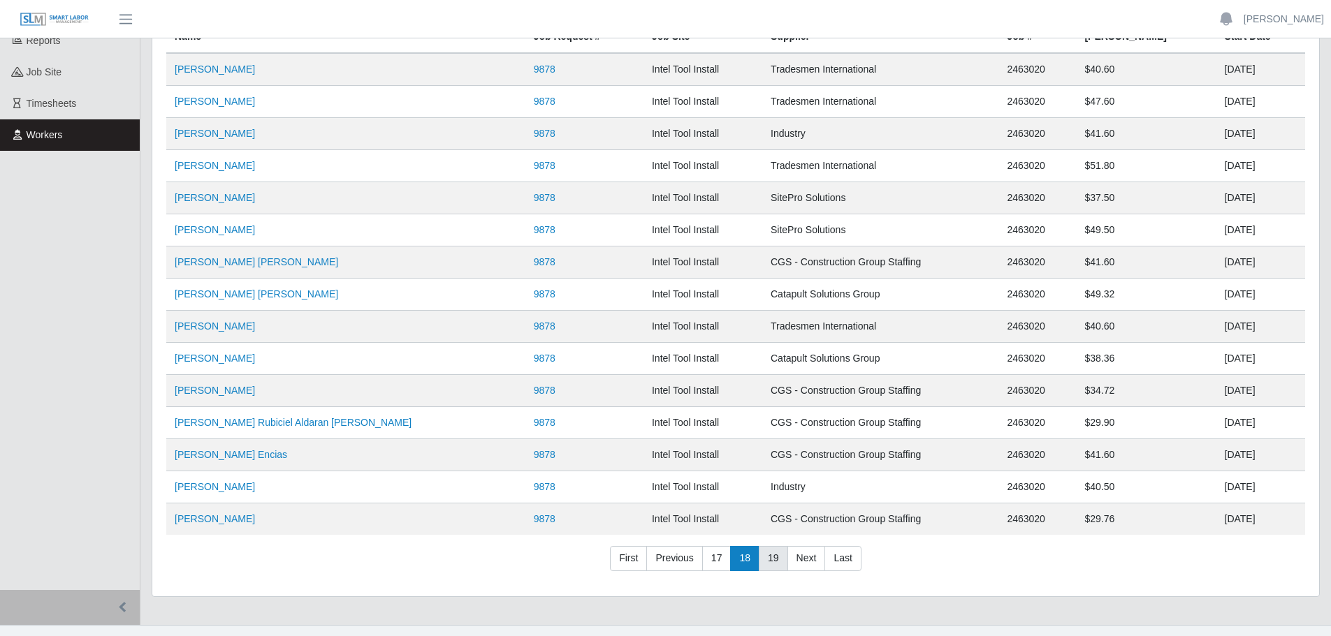
click at [775, 554] on link "19" at bounding box center [773, 558] width 29 height 25
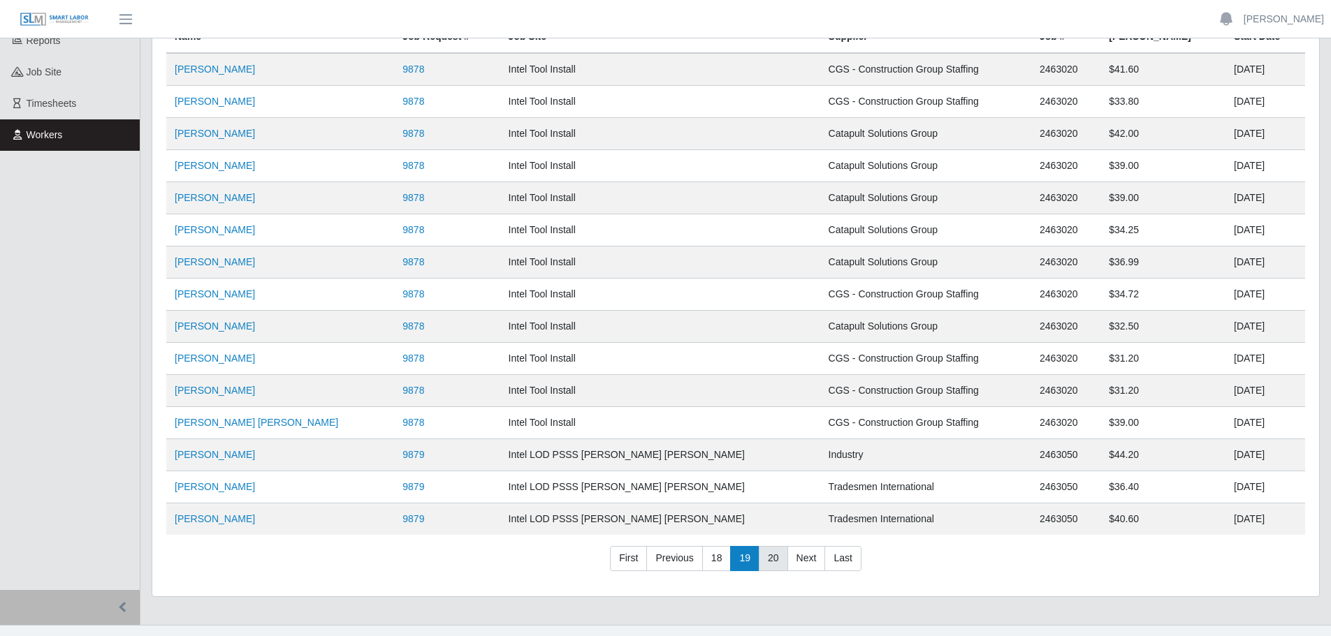
click at [775, 554] on link "20" at bounding box center [773, 558] width 29 height 25
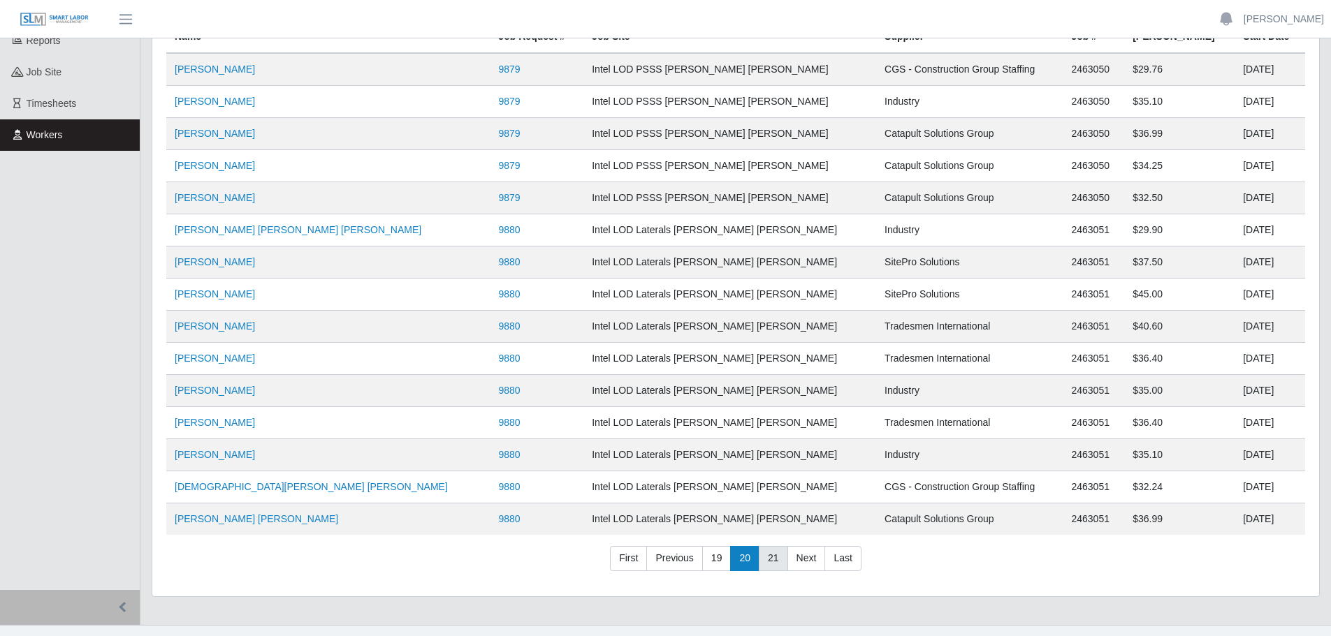
click at [775, 554] on link "21" at bounding box center [773, 558] width 29 height 25
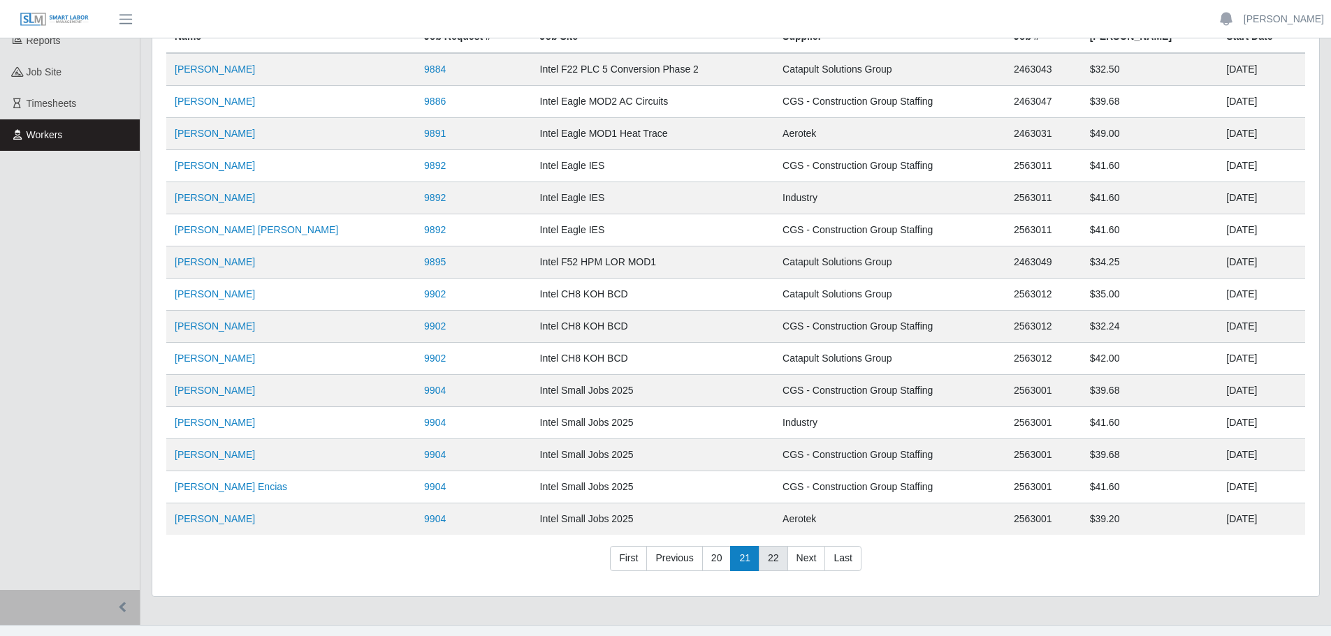
click at [775, 554] on link "22" at bounding box center [773, 558] width 29 height 25
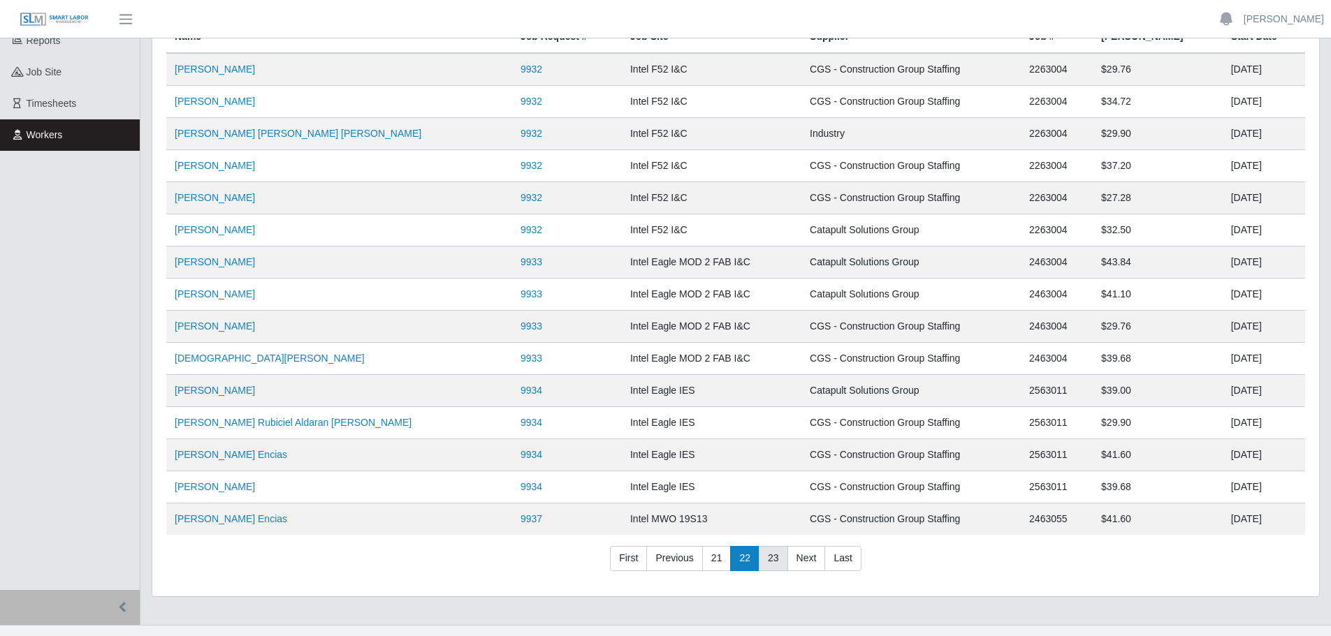
click at [775, 554] on link "23" at bounding box center [773, 558] width 29 height 25
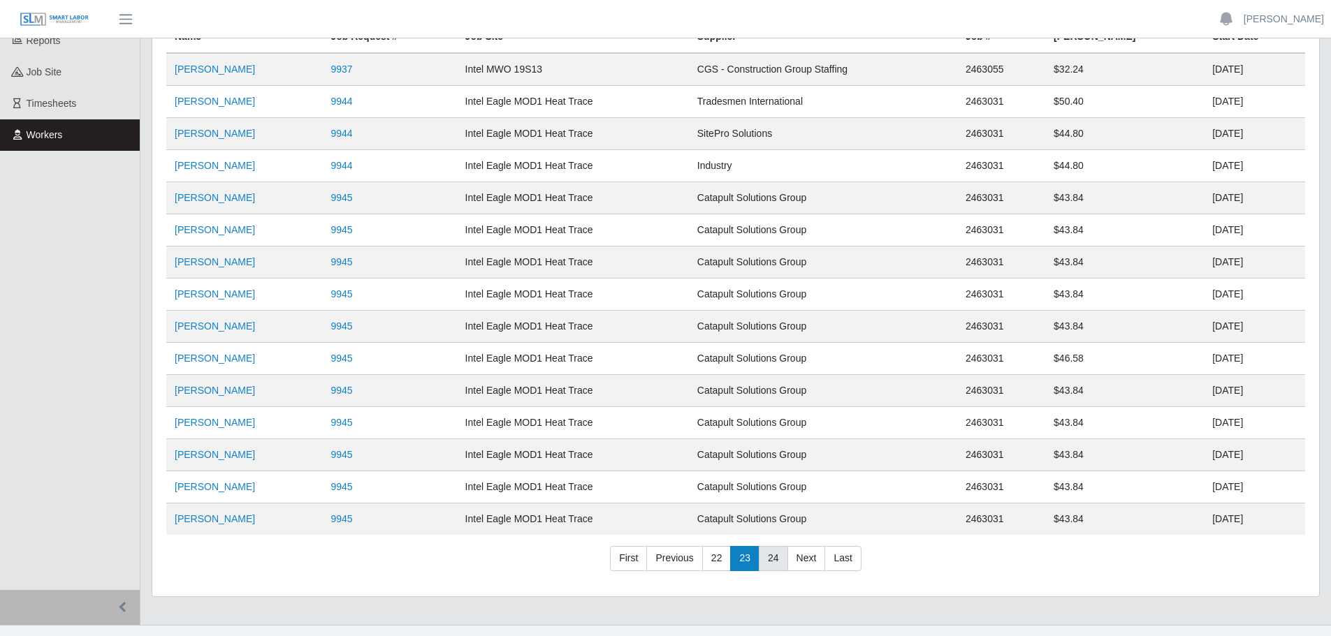
click at [775, 554] on link "24" at bounding box center [773, 558] width 29 height 25
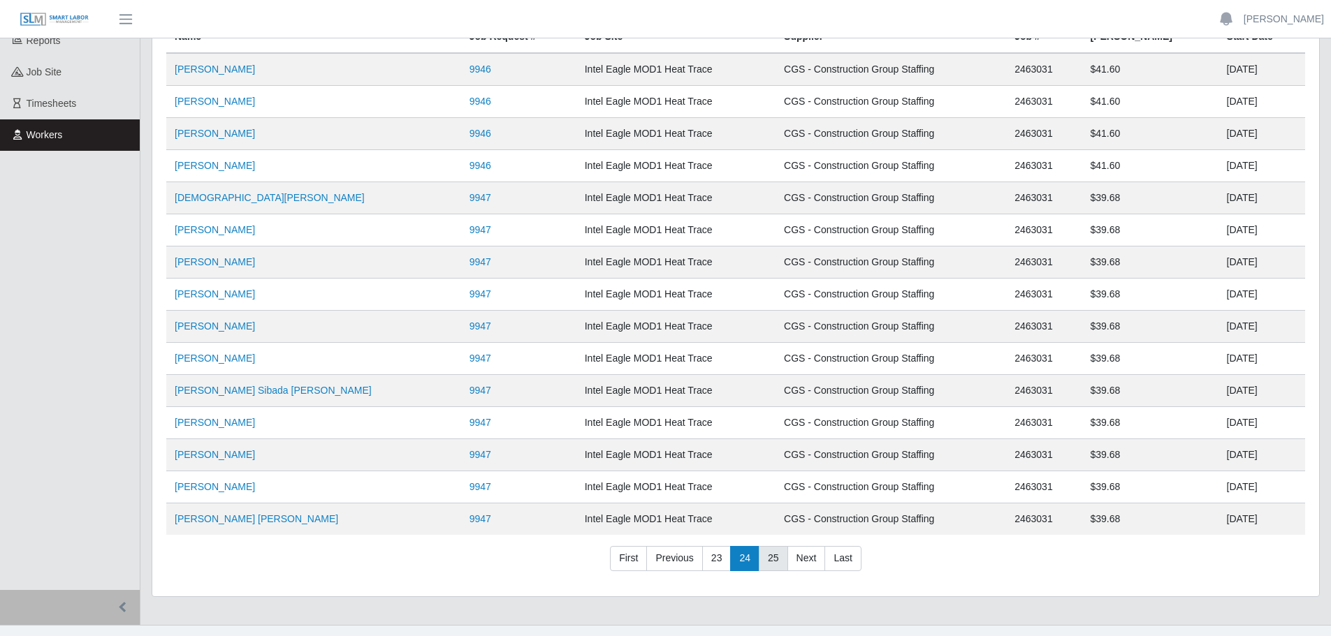
click at [775, 555] on link "25" at bounding box center [773, 558] width 29 height 25
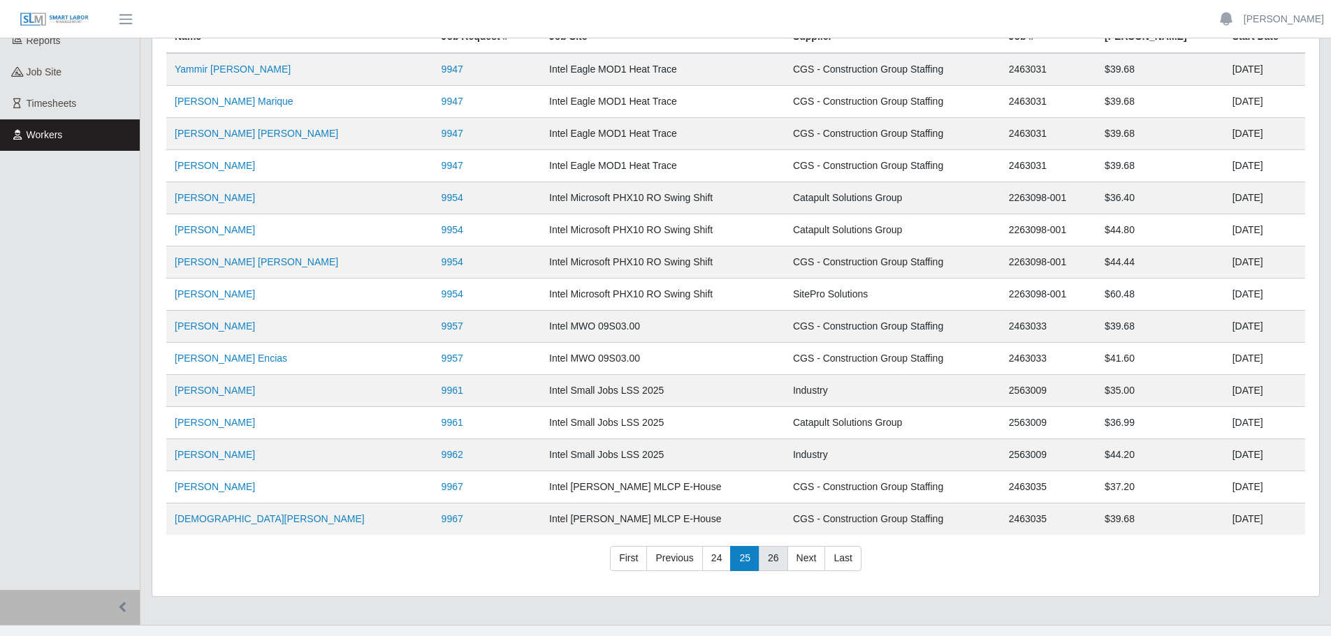
click at [775, 557] on link "26" at bounding box center [773, 558] width 29 height 25
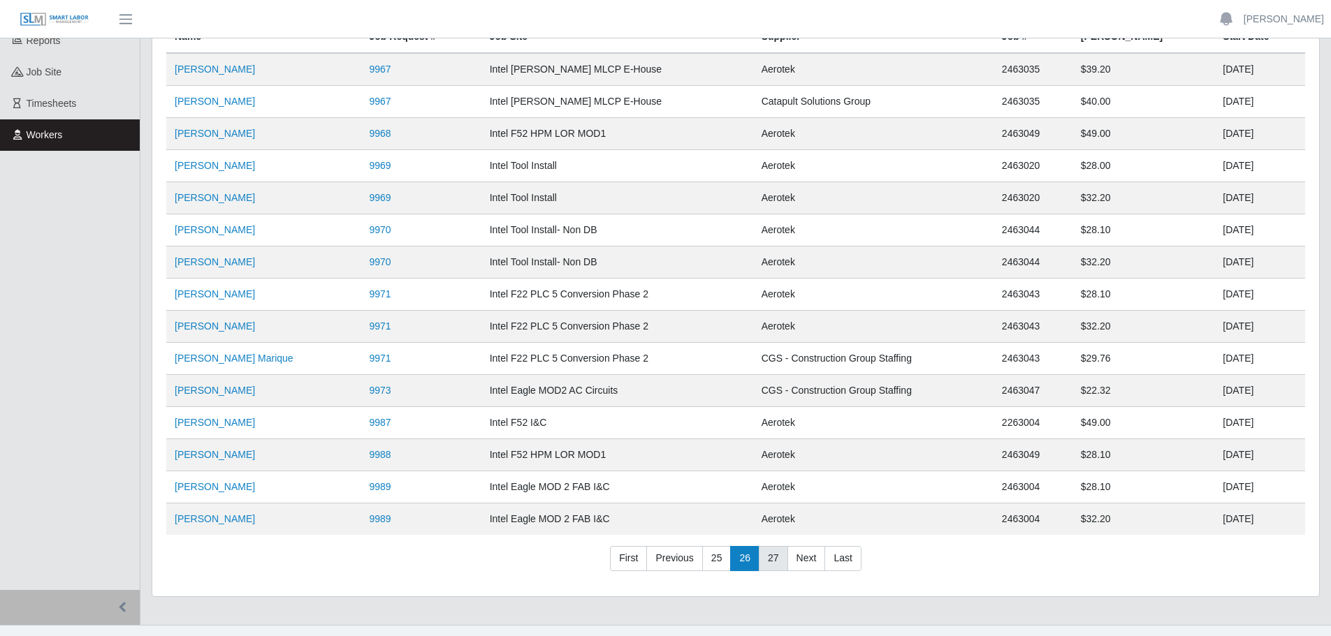
click at [775, 557] on link "27" at bounding box center [773, 558] width 29 height 25
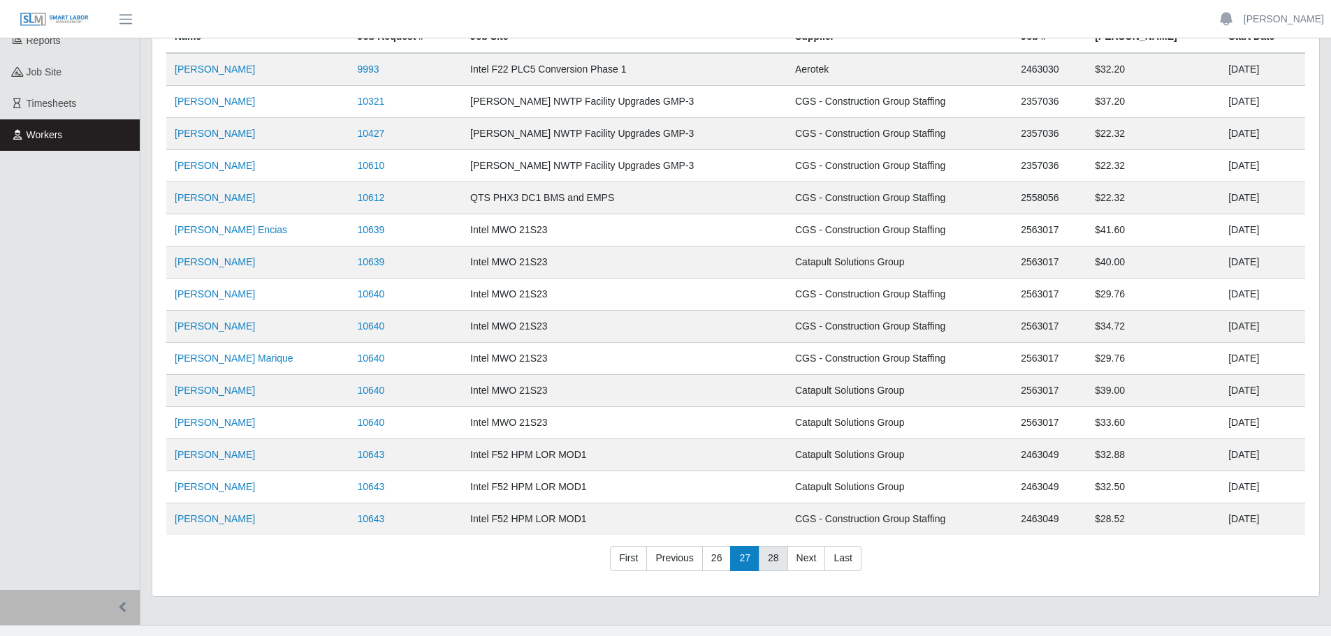
click at [775, 557] on link "28" at bounding box center [773, 558] width 29 height 25
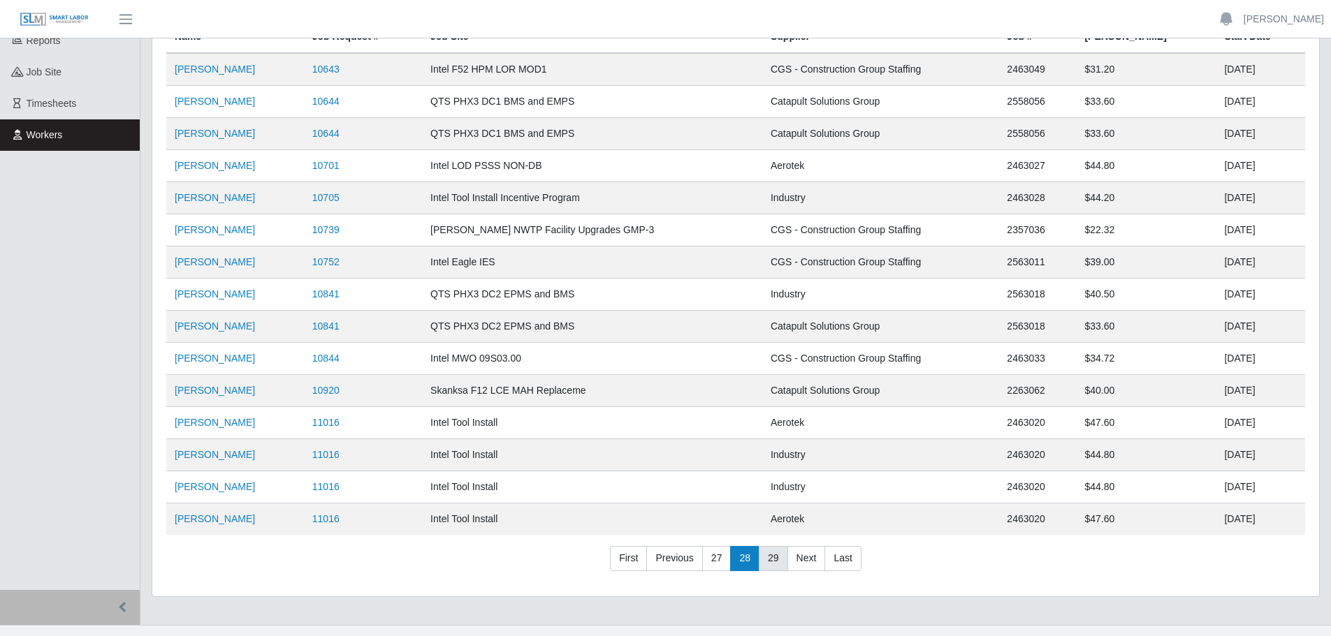
click at [775, 557] on link "29" at bounding box center [773, 558] width 29 height 25
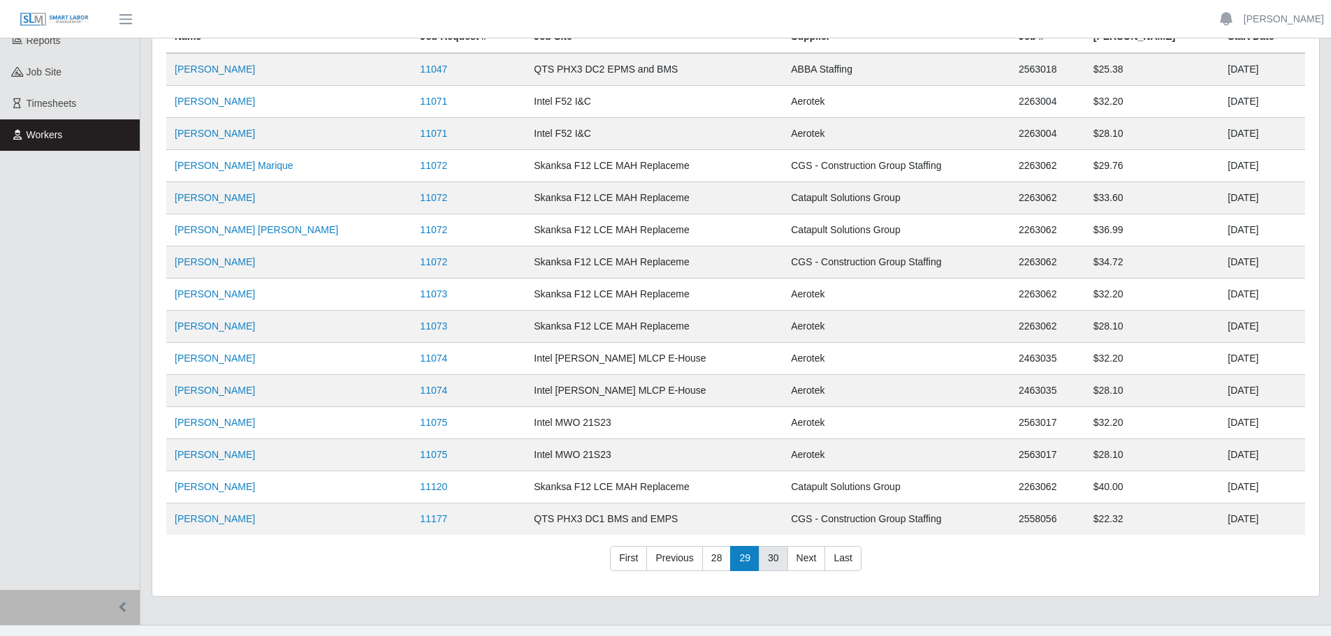
click at [775, 557] on link "30" at bounding box center [773, 558] width 29 height 25
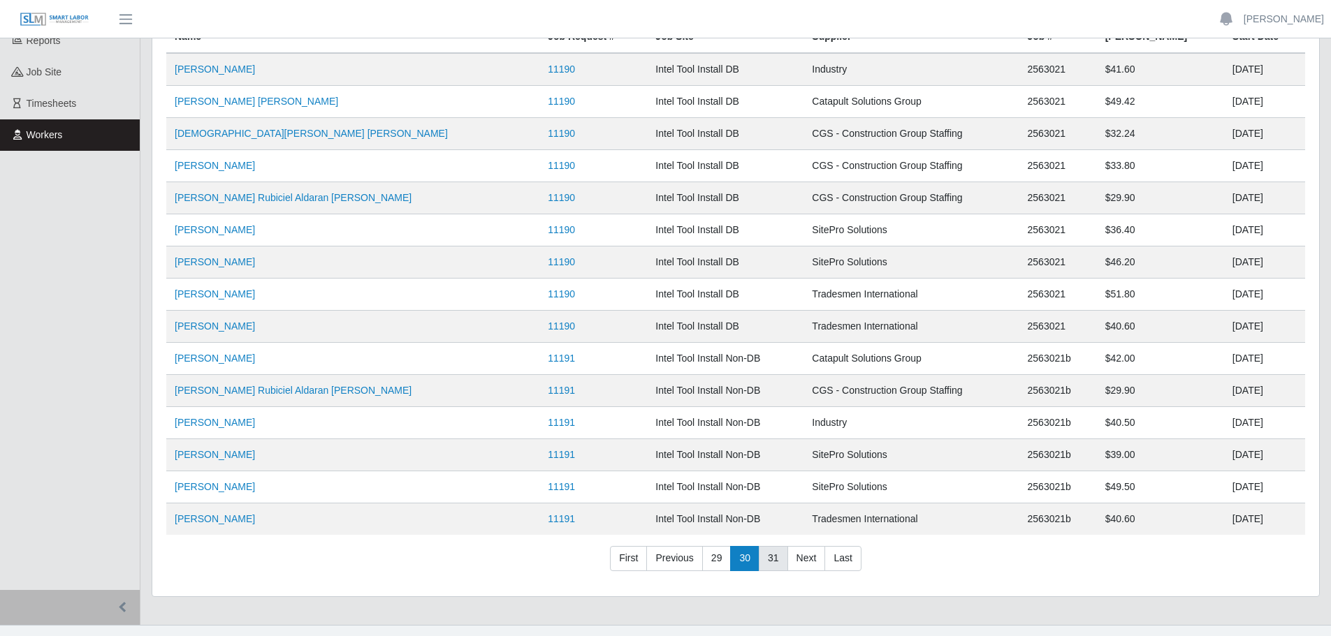
click at [775, 557] on link "31" at bounding box center [773, 558] width 29 height 25
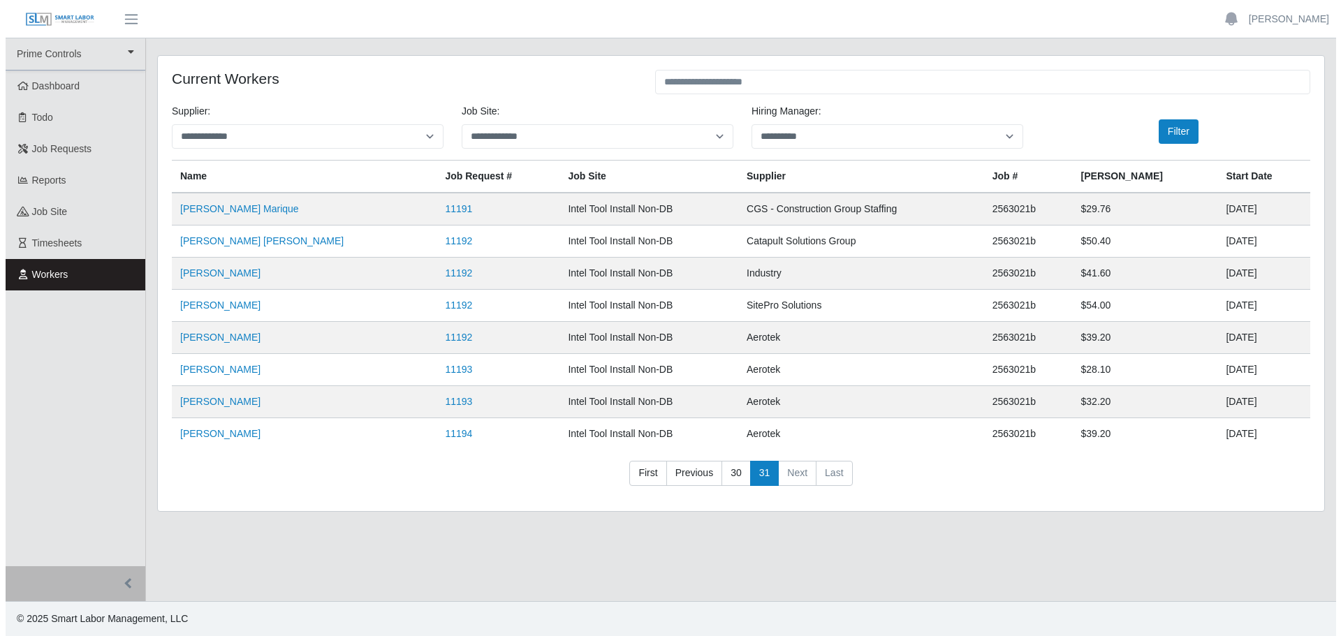
scroll to position [0, 0]
